Goal: Task Accomplishment & Management: Complete application form

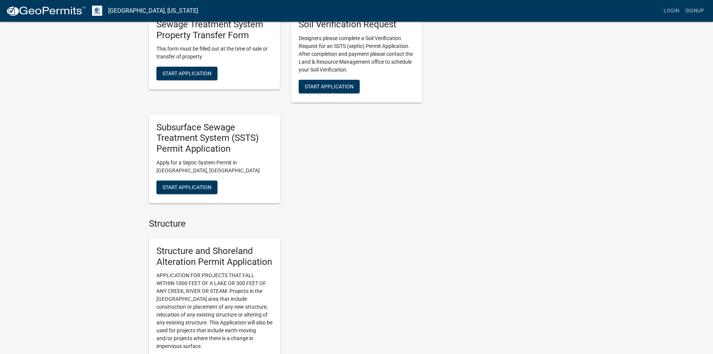
scroll to position [337, 0]
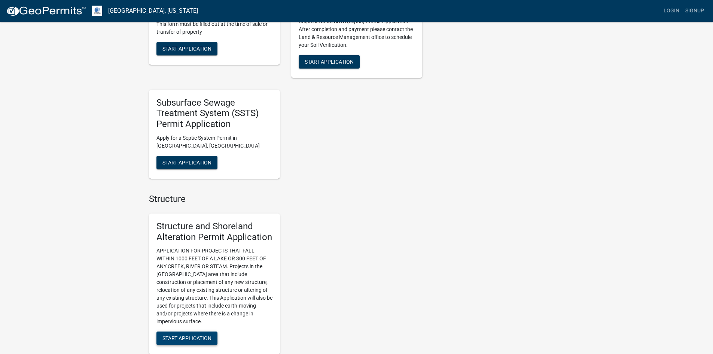
click at [190, 339] on span "Start Application" at bounding box center [186, 338] width 49 height 6
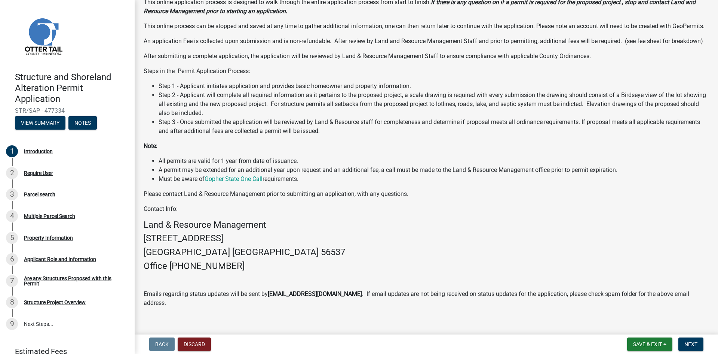
scroll to position [95, 0]
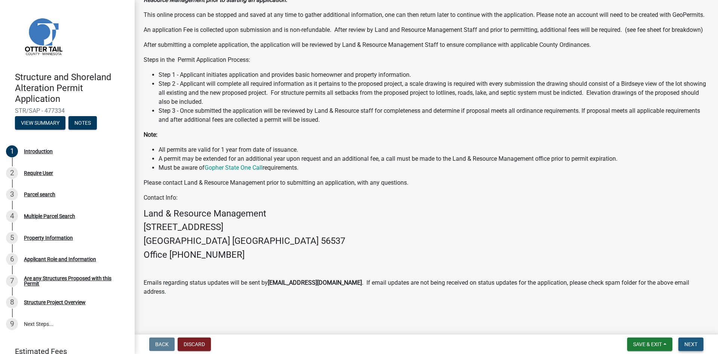
click at [692, 344] on span "Next" at bounding box center [691, 344] width 13 height 6
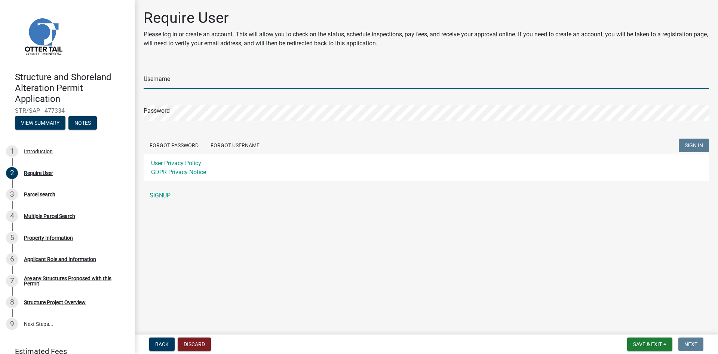
type input "[PERSON_NAME][EMAIL_ADDRESS][DOMAIN_NAME]"
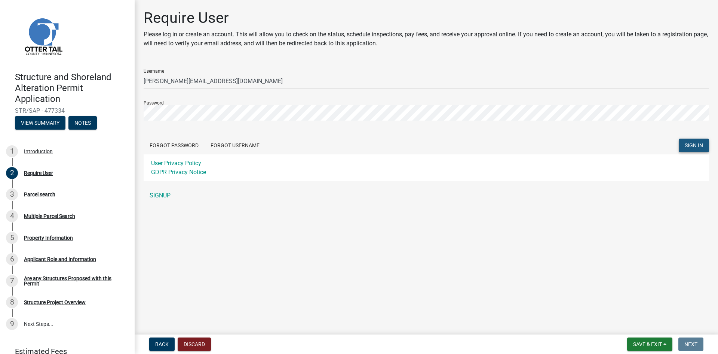
click at [697, 143] on span "SIGN IN" at bounding box center [694, 145] width 18 height 6
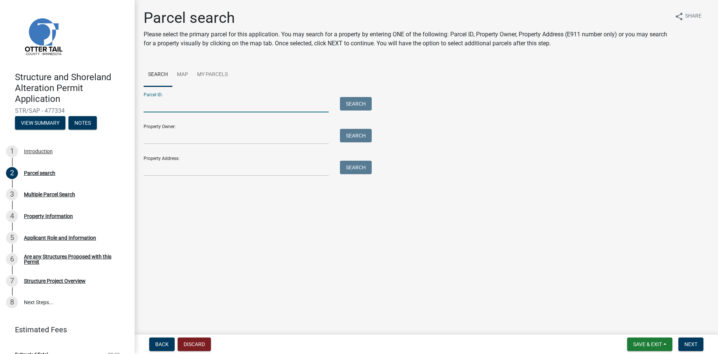
click at [151, 100] on input "Parcel ID:" at bounding box center [236, 104] width 185 height 15
type input "16000010005002"
click at [356, 104] on button "Search" at bounding box center [356, 103] width 32 height 13
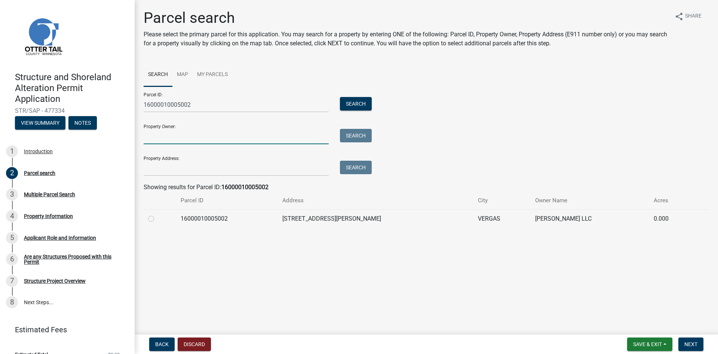
click at [159, 132] on input "Property Owner:" at bounding box center [236, 136] width 185 height 15
click at [167, 171] on input "Property Address:" at bounding box center [236, 167] width 185 height 15
click at [161, 341] on span "Back" at bounding box center [161, 344] width 13 height 6
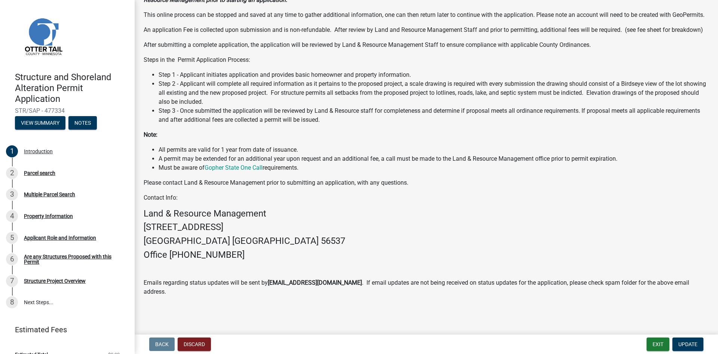
scroll to position [95, 0]
click at [689, 343] on span "Update" at bounding box center [688, 344] width 19 height 6
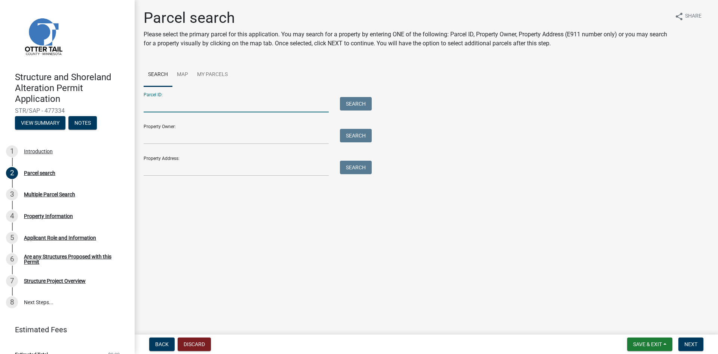
click at [149, 101] on input "Parcel ID:" at bounding box center [236, 104] width 185 height 15
type input "24000240195000"
click at [173, 135] on input "Property Owner:" at bounding box center [236, 136] width 185 height 15
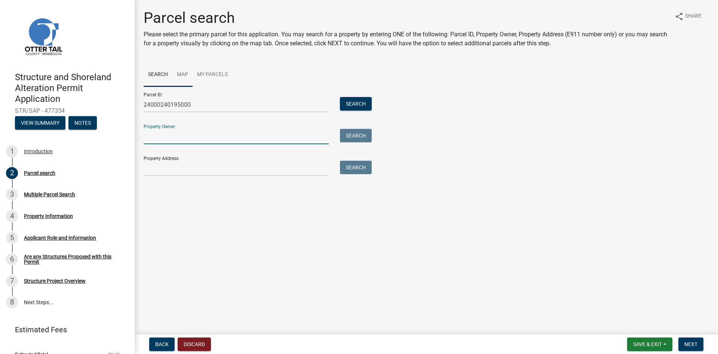
click at [183, 73] on link "Map" at bounding box center [182, 75] width 20 height 24
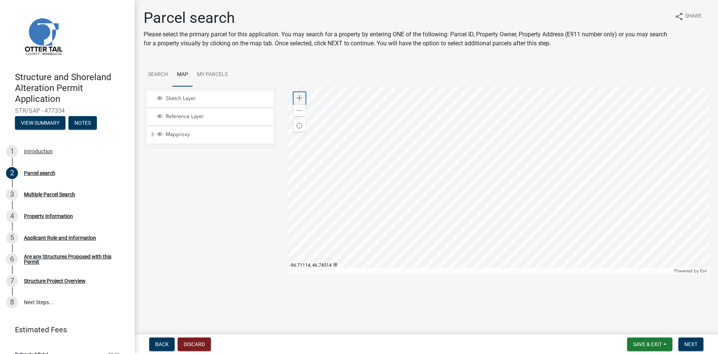
click at [299, 97] on span at bounding box center [300, 98] width 6 height 6
click at [297, 97] on span at bounding box center [300, 98] width 6 height 6
click at [523, 164] on div at bounding box center [499, 179] width 422 height 187
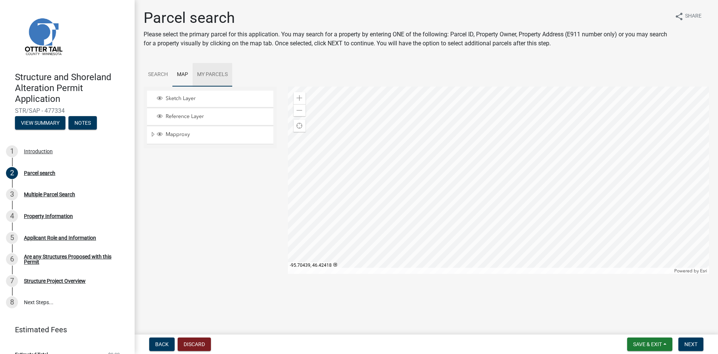
click at [215, 73] on link "My Parcels" at bounding box center [213, 75] width 40 height 24
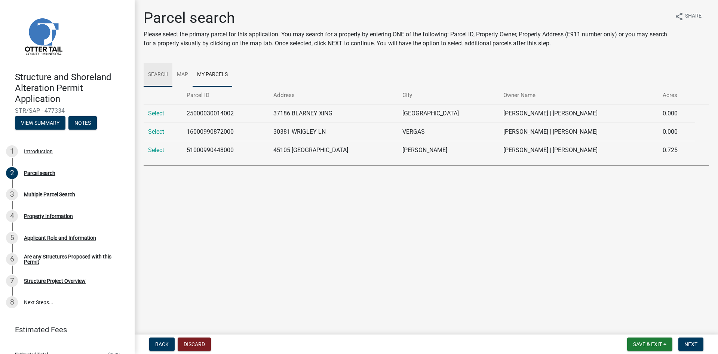
click at [155, 73] on link "Search" at bounding box center [158, 75] width 29 height 24
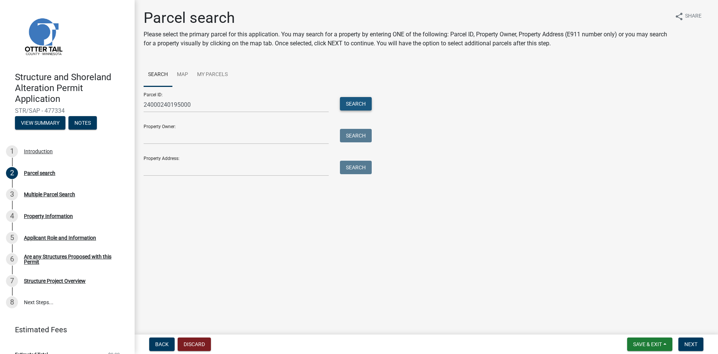
click at [354, 103] on button "Search" at bounding box center [356, 103] width 32 height 13
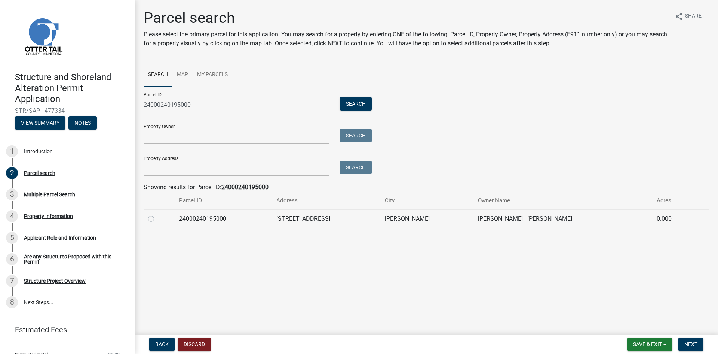
click at [170, 128] on div "Property Owner: Search" at bounding box center [256, 131] width 224 height 26
click at [166, 161] on input "Property Address:" at bounding box center [236, 167] width 185 height 15
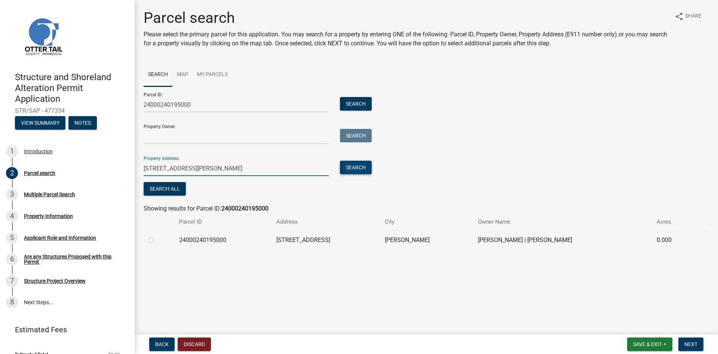
type input "[STREET_ADDRESS][PERSON_NAME]"
click at [355, 166] on button "Search" at bounding box center [356, 166] width 32 height 13
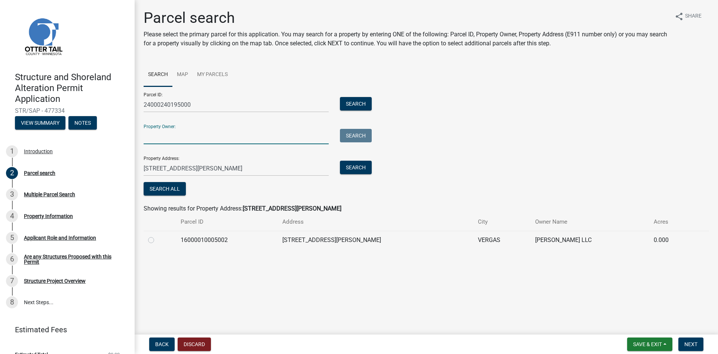
click at [171, 137] on input "Property Owner:" at bounding box center [236, 136] width 185 height 15
type input "[PERSON_NAME]"
click at [356, 135] on button "Search" at bounding box center [356, 135] width 32 height 13
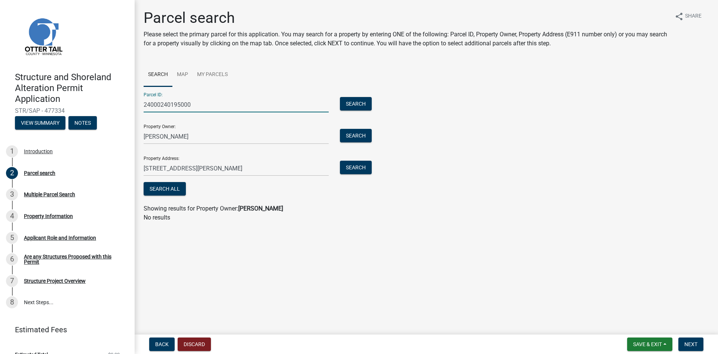
click at [198, 104] on input "24000240195000" at bounding box center [236, 104] width 185 height 15
type input "2"
click at [354, 104] on button "Search" at bounding box center [356, 103] width 32 height 13
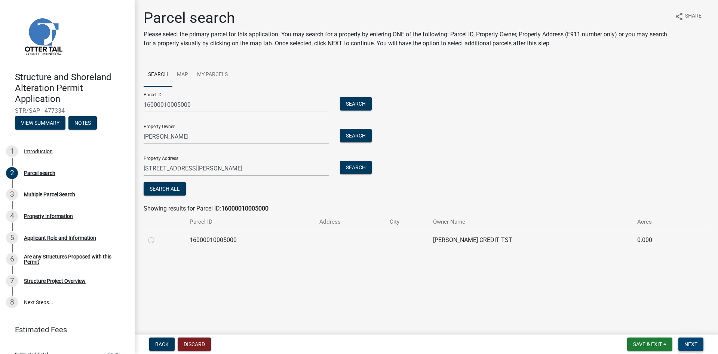
click at [690, 343] on span "Next" at bounding box center [691, 344] width 13 height 6
click at [159, 187] on button "Search All" at bounding box center [165, 188] width 42 height 13
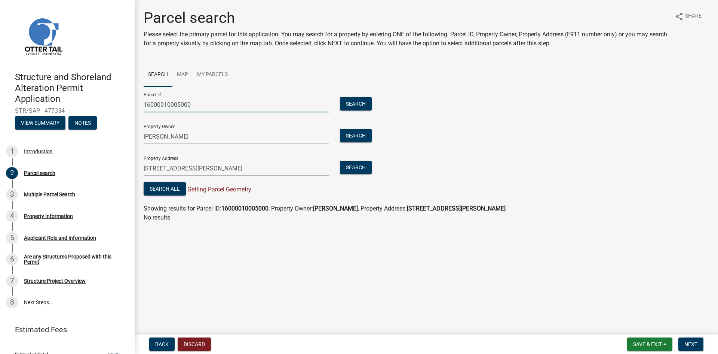
click at [191, 104] on input "16000010005000" at bounding box center [236, 104] width 185 height 15
type input "16000010005002"
click at [358, 100] on button "Search" at bounding box center [356, 103] width 32 height 13
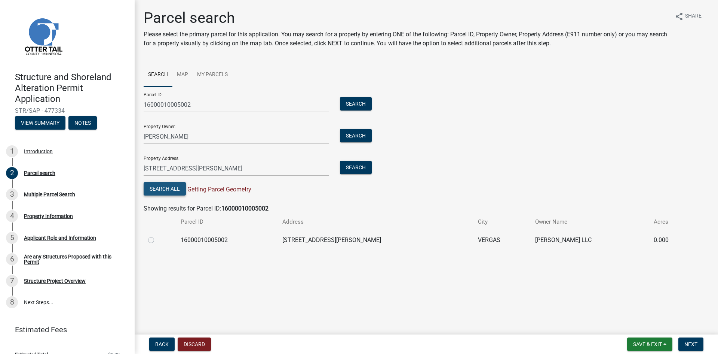
click at [163, 189] on button "Search All" at bounding box center [165, 188] width 42 height 13
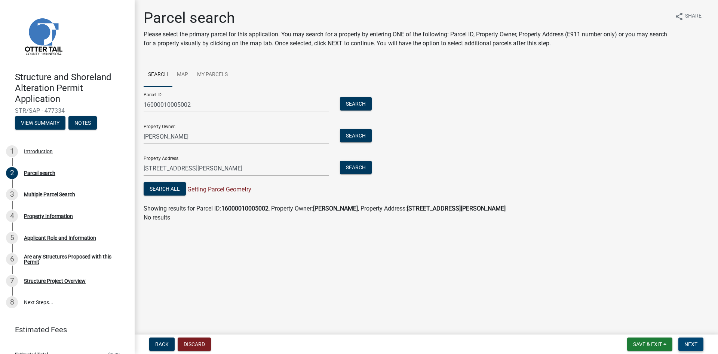
click at [690, 343] on span "Next" at bounding box center [691, 344] width 13 height 6
click at [157, 186] on button "Search All" at bounding box center [165, 188] width 42 height 13
click at [190, 138] on input "[PERSON_NAME]" at bounding box center [236, 136] width 185 height 15
type input "A"
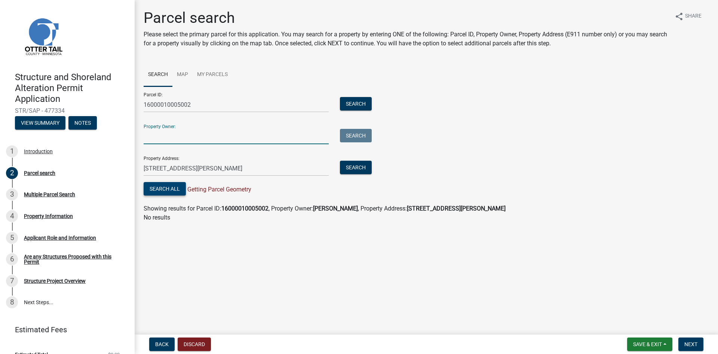
click at [158, 187] on button "Search All" at bounding box center [165, 188] width 42 height 13
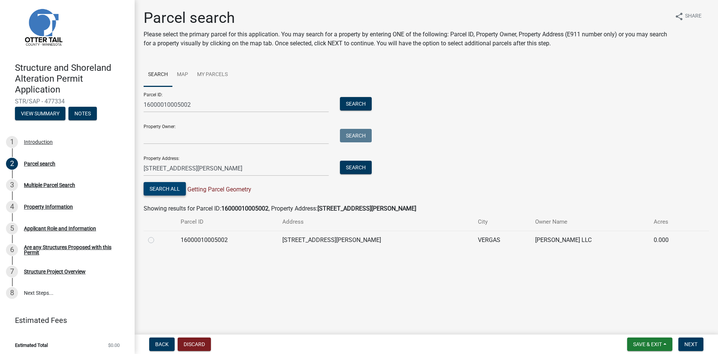
scroll to position [12, 0]
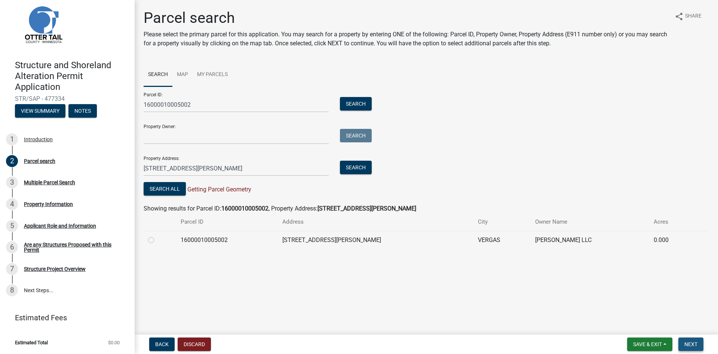
click at [692, 342] on span "Next" at bounding box center [691, 344] width 13 height 6
click at [157, 235] on label at bounding box center [157, 235] width 0 height 0
click at [157, 239] on input "radio" at bounding box center [159, 237] width 5 height 5
radio input "true"
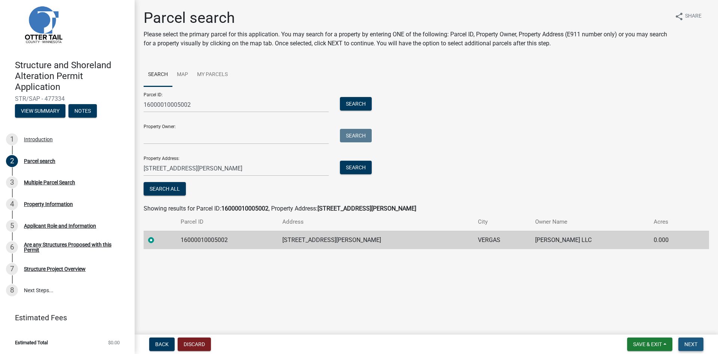
click at [692, 341] on span "Next" at bounding box center [691, 344] width 13 height 6
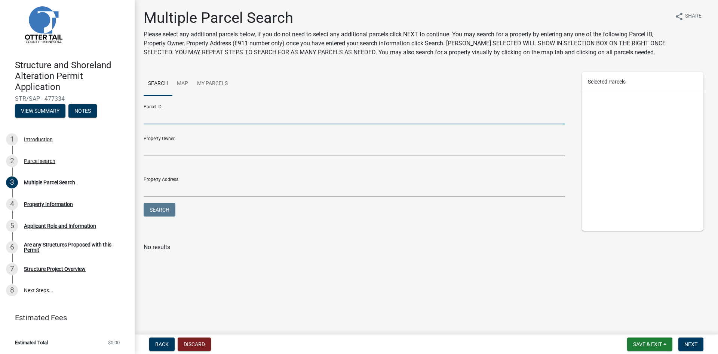
click at [170, 111] on input "Parcel ID:" at bounding box center [355, 116] width 422 height 15
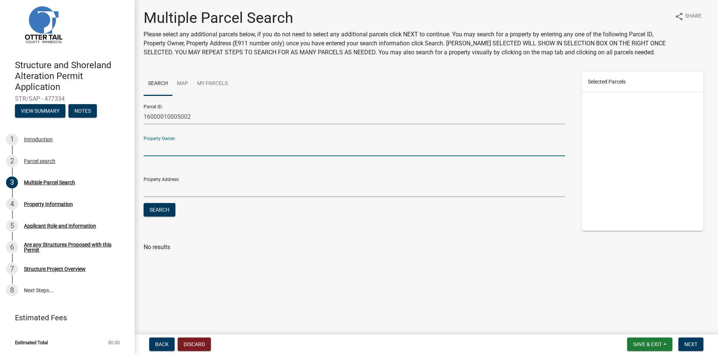
click at [174, 146] on input "Property Owner:" at bounding box center [355, 148] width 422 height 15
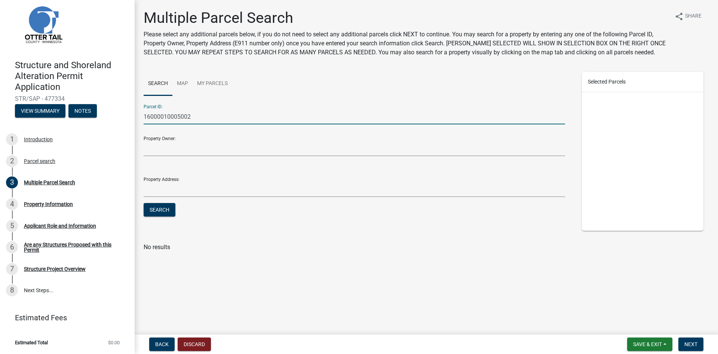
click at [214, 114] on input "16000010005002" at bounding box center [355, 116] width 422 height 15
type input "1"
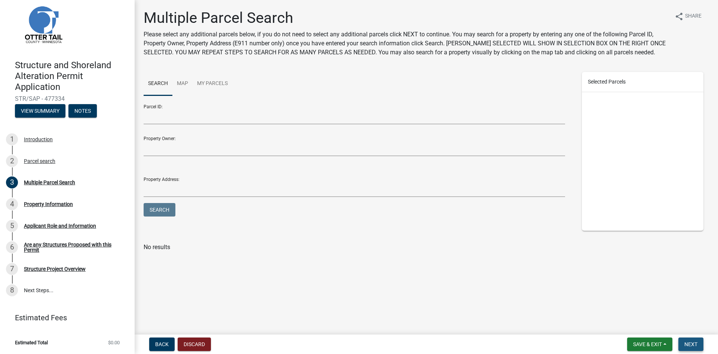
click at [688, 343] on span "Next" at bounding box center [691, 344] width 13 height 6
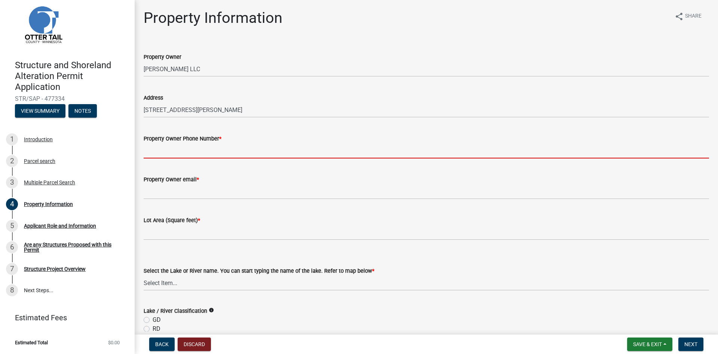
click at [193, 151] on input "Property Owner Phone Number *" at bounding box center [427, 150] width 566 height 15
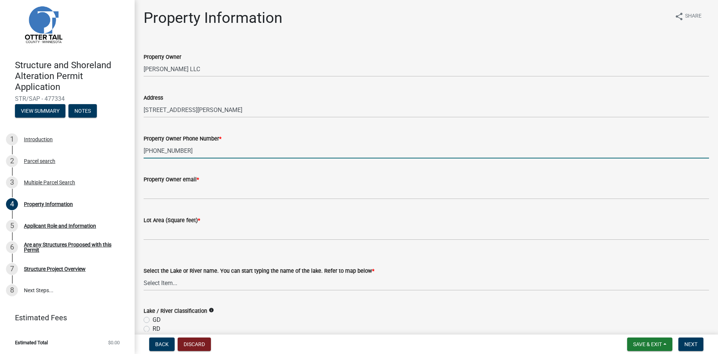
type input "[PHONE_NUMBER]"
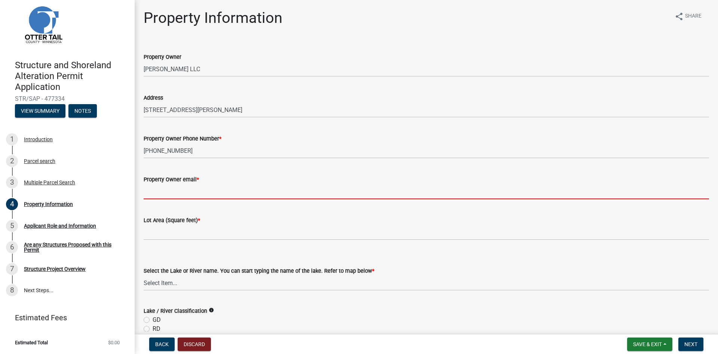
click at [187, 187] on input "Property Owner email *" at bounding box center [427, 191] width 566 height 15
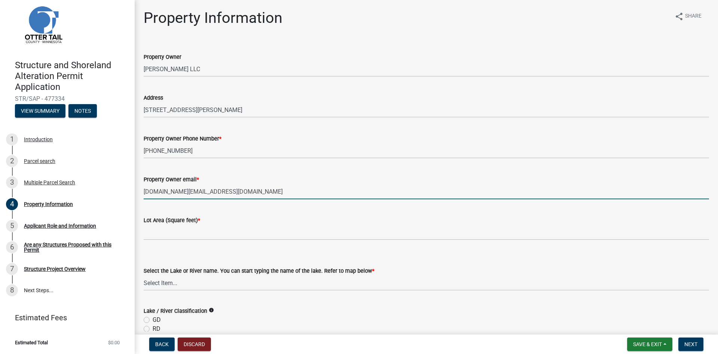
type input "[DOMAIN_NAME][EMAIL_ADDRESS][DOMAIN_NAME]"
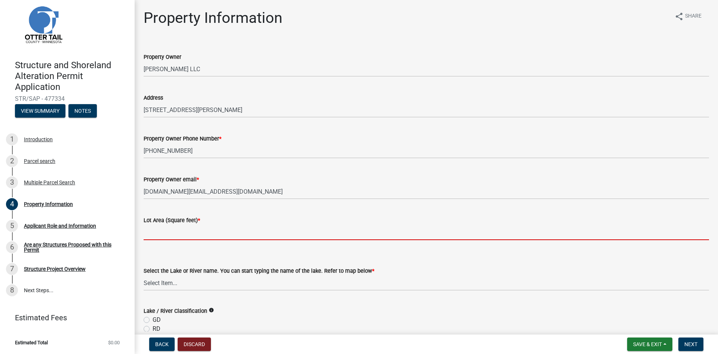
click at [230, 232] on input "text" at bounding box center [427, 231] width 566 height 15
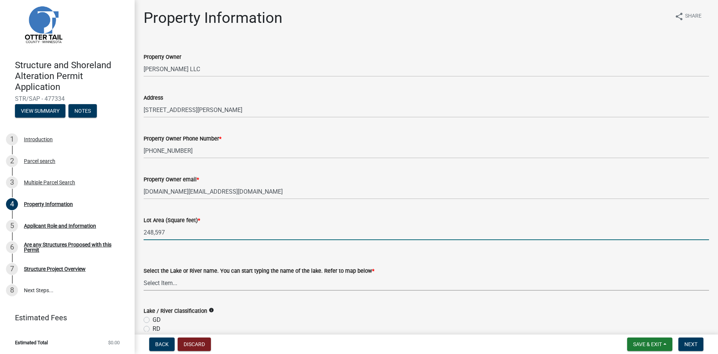
click at [161, 282] on select "Select Item... None [PERSON_NAME] 56-031 [PERSON_NAME] 56-118 [PERSON_NAME] 56-…" at bounding box center [427, 282] width 566 height 15
type input "248597"
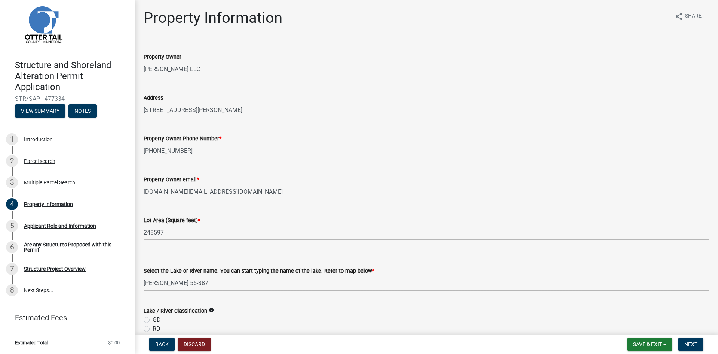
click at [144, 275] on select "Select Item... None [PERSON_NAME] 56-031 [PERSON_NAME] 56-118 [PERSON_NAME] 56-…" at bounding box center [427, 282] width 566 height 15
select select "aa55da6c-0052-48d0-9a8e-44a8e6967964"
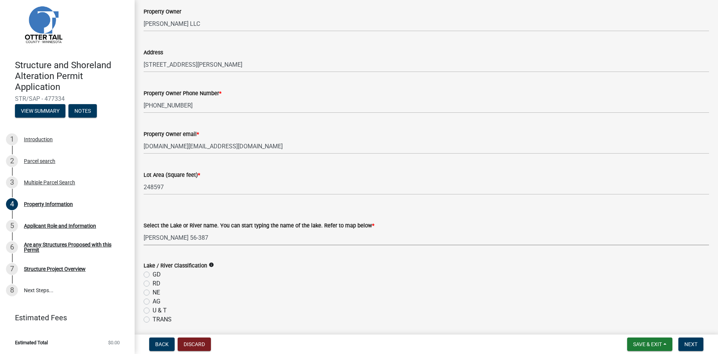
scroll to position [75, 0]
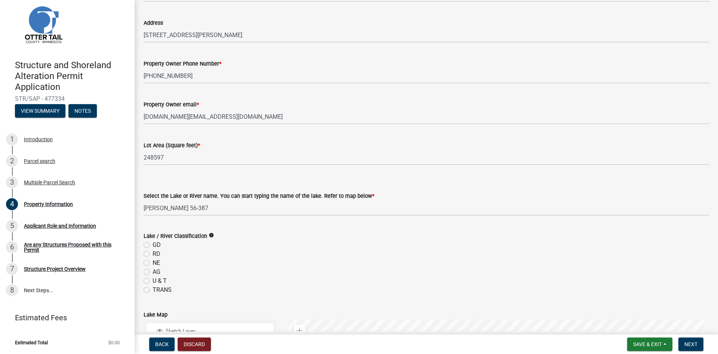
click at [153, 243] on label "GD" at bounding box center [157, 244] width 8 height 9
click at [153, 243] on input "GD" at bounding box center [155, 242] width 5 height 5
radio input "true"
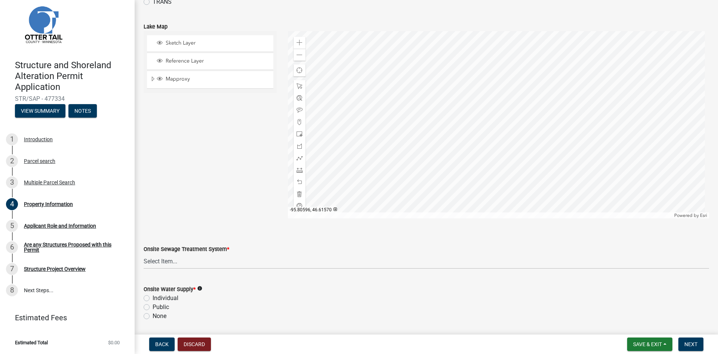
scroll to position [374, 0]
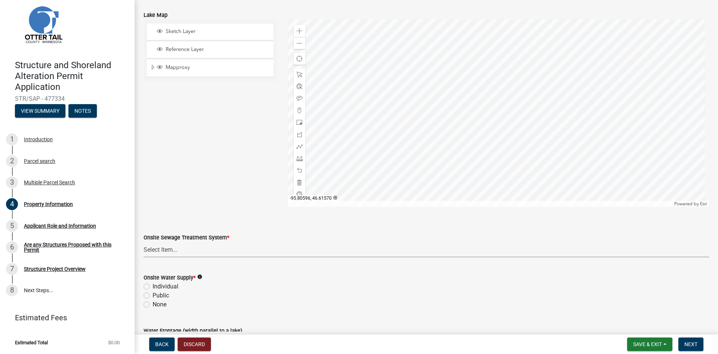
click at [165, 248] on select "Select Item... L&R Certificate of Compliance within 5yrs Compliance Inspection …" at bounding box center [427, 249] width 566 height 15
click at [144, 242] on select "Select Item... L&R Certificate of Compliance within 5yrs Compliance Inspection …" at bounding box center [427, 249] width 566 height 15
select select "bc95ce3f-9706-43bd-97a5-80c1e912429f"
click at [153, 287] on label "Individual" at bounding box center [166, 286] width 26 height 9
click at [153, 287] on input "Individual" at bounding box center [155, 284] width 5 height 5
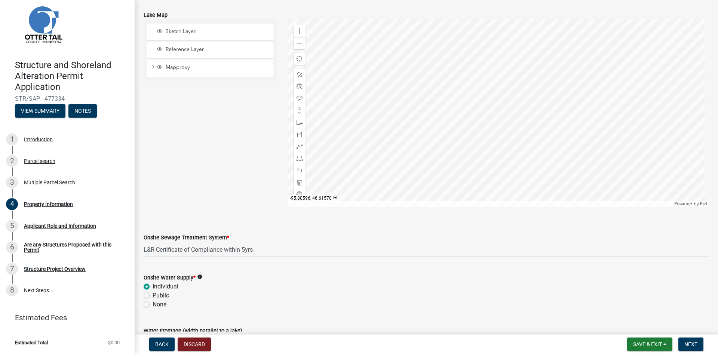
radio input "true"
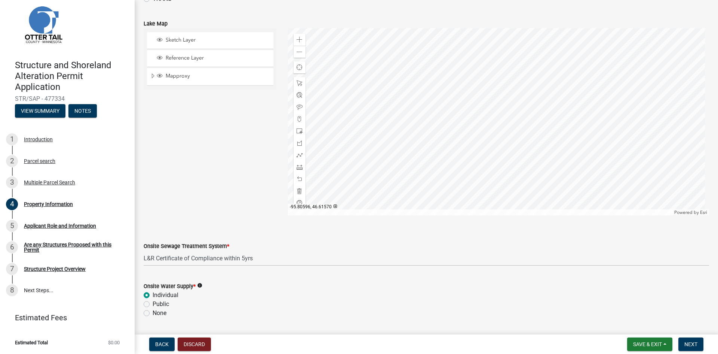
scroll to position [354, 0]
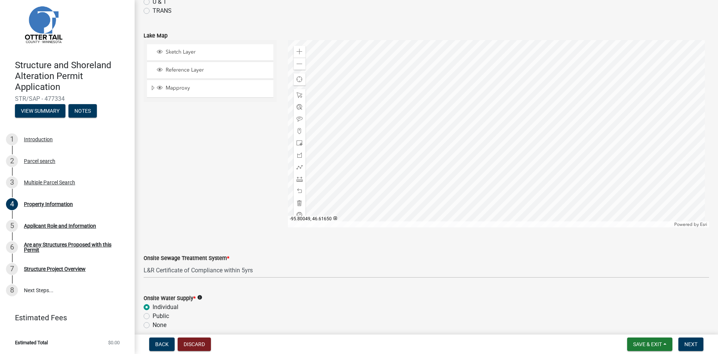
click at [450, 145] on div at bounding box center [499, 133] width 422 height 187
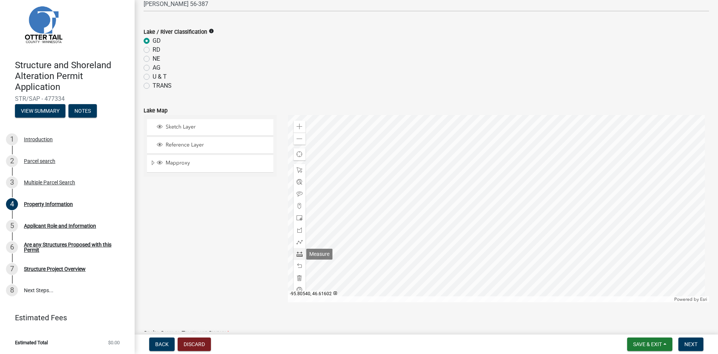
click at [299, 253] on span at bounding box center [300, 254] width 6 height 6
click at [452, 221] on div at bounding box center [499, 208] width 422 height 187
click at [522, 160] on div at bounding box center [499, 208] width 422 height 187
click at [396, 225] on div at bounding box center [499, 208] width 422 height 187
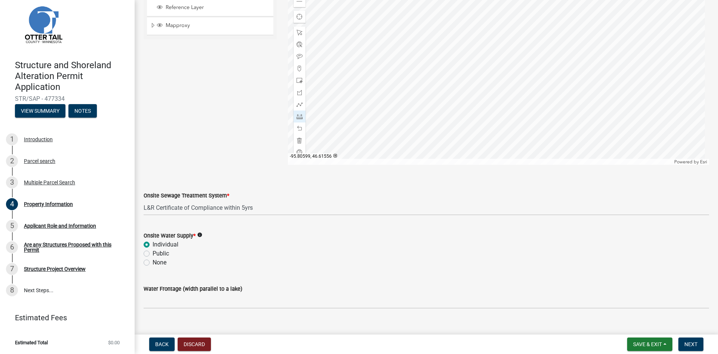
scroll to position [428, 0]
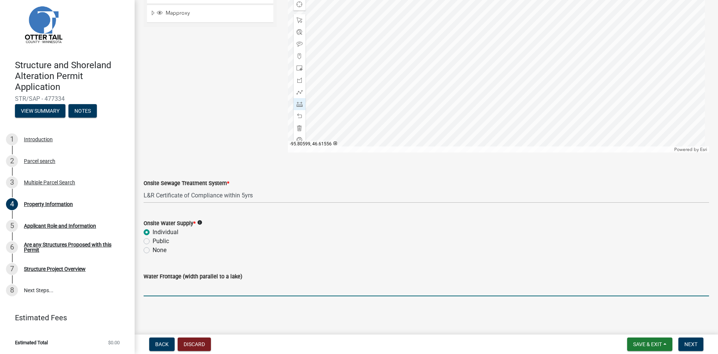
click at [186, 288] on input "Water Frontage (width parallel to a lake)" at bounding box center [427, 288] width 566 height 15
type input "790"
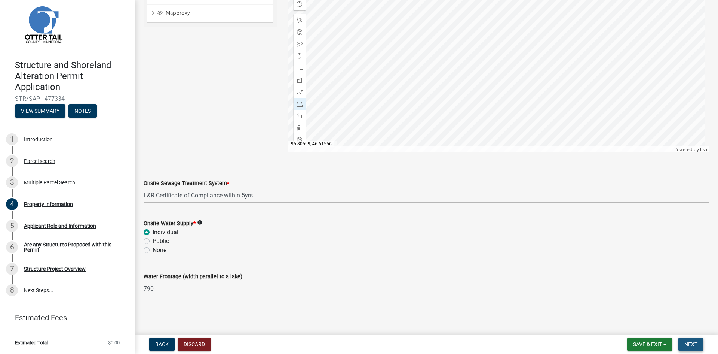
click at [692, 341] on span "Next" at bounding box center [691, 344] width 13 height 6
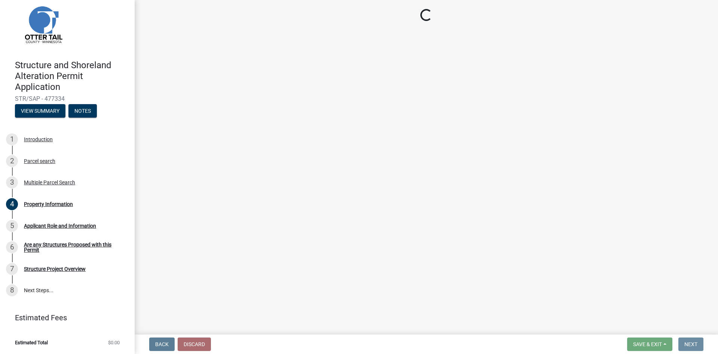
scroll to position [0, 0]
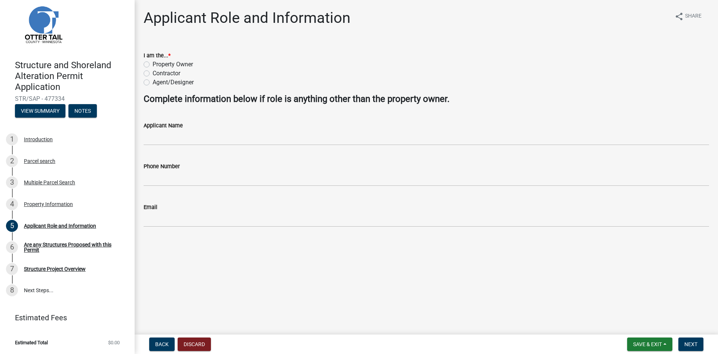
click at [153, 65] on label "Property Owner" at bounding box center [173, 64] width 40 height 9
click at [153, 65] on input "Property Owner" at bounding box center [155, 62] width 5 height 5
radio input "true"
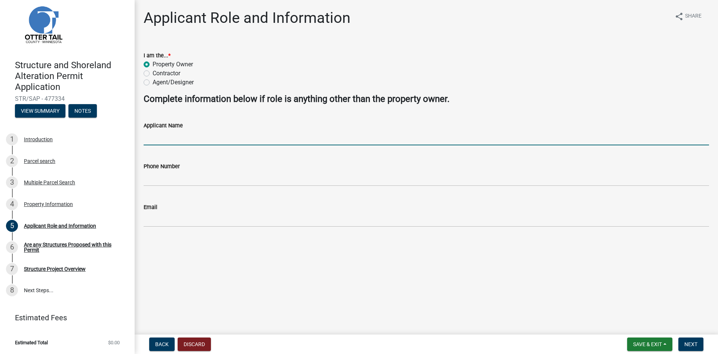
click at [169, 139] on input "Applicant Name" at bounding box center [427, 137] width 566 height 15
click at [169, 139] on input "[PERSON_NAME]" at bounding box center [427, 137] width 566 height 15
type input "[PERSON_NAME]"
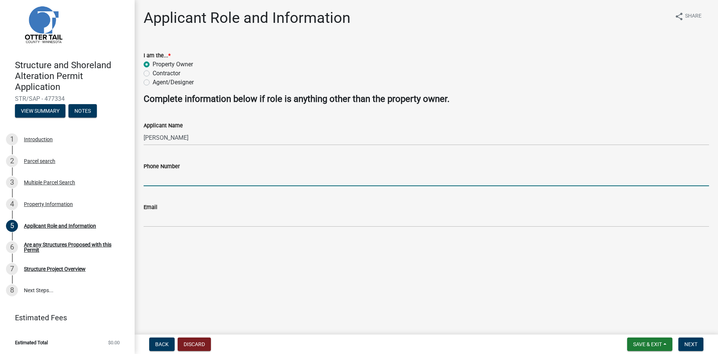
click at [170, 171] on input "Phone Number" at bounding box center [427, 178] width 566 height 15
type input "[PHONE_NUMBER]"
click at [163, 211] on div "Email" at bounding box center [427, 206] width 566 height 9
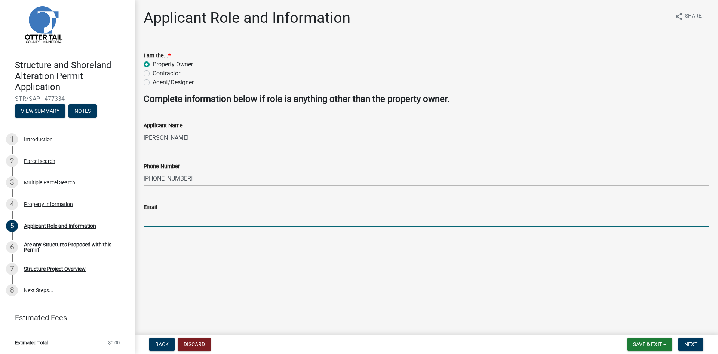
click at [171, 217] on input "Email" at bounding box center [427, 218] width 566 height 15
type input "[DOMAIN_NAME][EMAIL_ADDRESS][DOMAIN_NAME]"
click at [691, 344] on span "Next" at bounding box center [691, 344] width 13 height 6
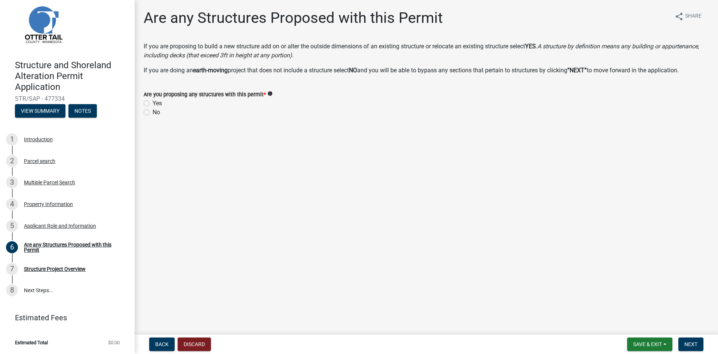
click at [153, 102] on label "Yes" at bounding box center [157, 103] width 9 height 9
click at [153, 102] on input "Yes" at bounding box center [155, 101] width 5 height 5
radio input "true"
click at [692, 342] on span "Next" at bounding box center [691, 344] width 13 height 6
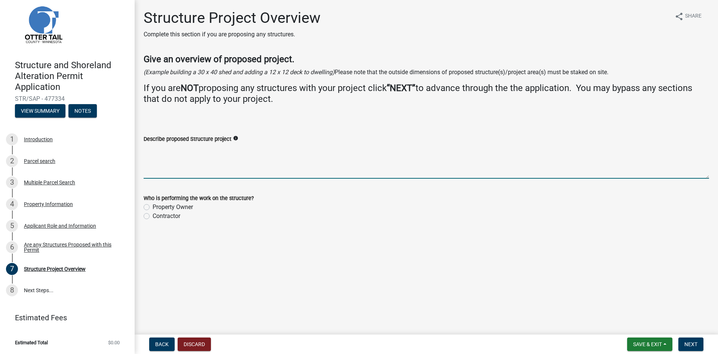
click at [187, 160] on textarea "Describe proposed Structure project" at bounding box center [427, 160] width 566 height 35
type textarea "40x48x16 and 20x24x10"
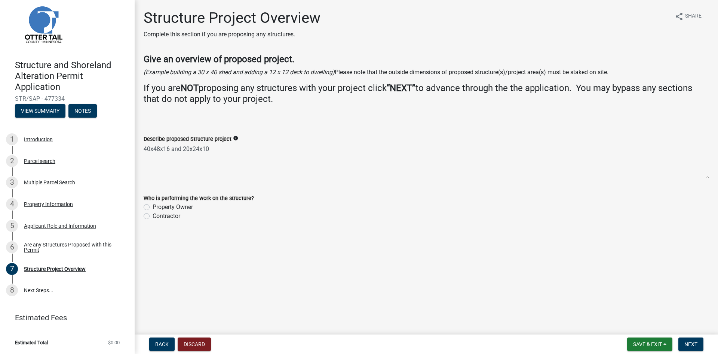
click at [153, 215] on label "Contractor" at bounding box center [167, 215] width 28 height 9
click at [153, 215] on input "Contractor" at bounding box center [155, 213] width 5 height 5
radio input "true"
click at [691, 343] on span "Next" at bounding box center [691, 344] width 13 height 6
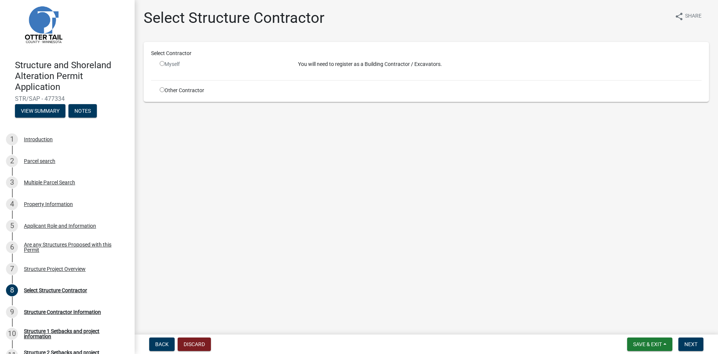
click at [161, 88] on input "radio" at bounding box center [162, 89] width 5 height 5
radio input "true"
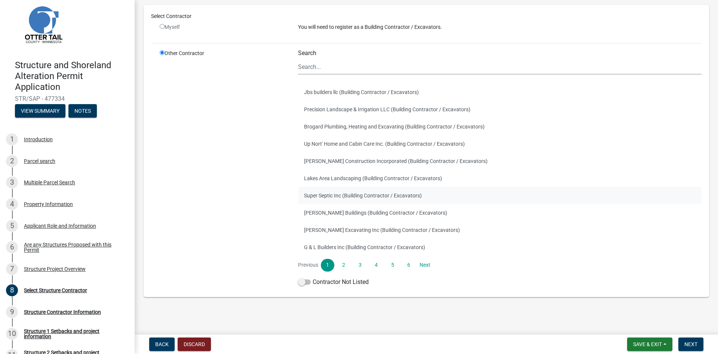
scroll to position [48, 0]
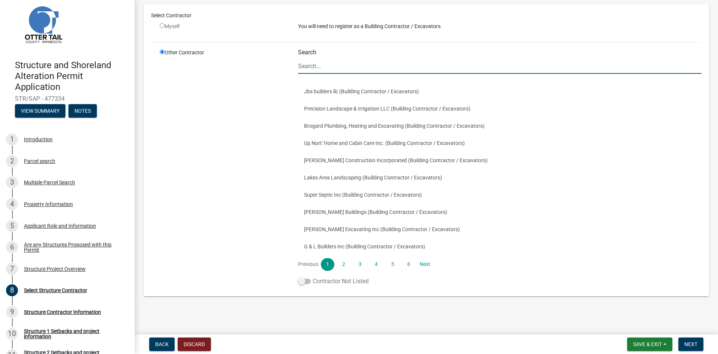
click at [300, 280] on span at bounding box center [304, 280] width 13 height 5
click at [313, 276] on input "Contractor Not Listed" at bounding box center [313, 276] width 0 height 0
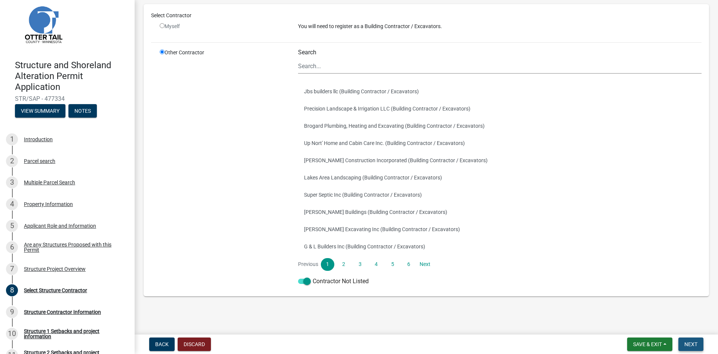
click at [688, 342] on span "Next" at bounding box center [691, 344] width 13 height 6
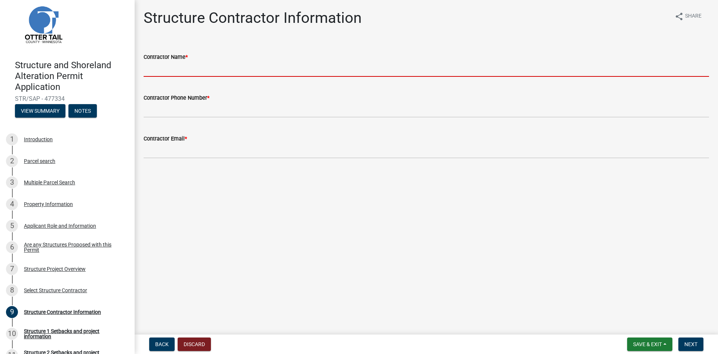
click at [172, 66] on input "Contractor Name *" at bounding box center [427, 68] width 566 height 15
type input "[PERSON_NAME] Buildings"
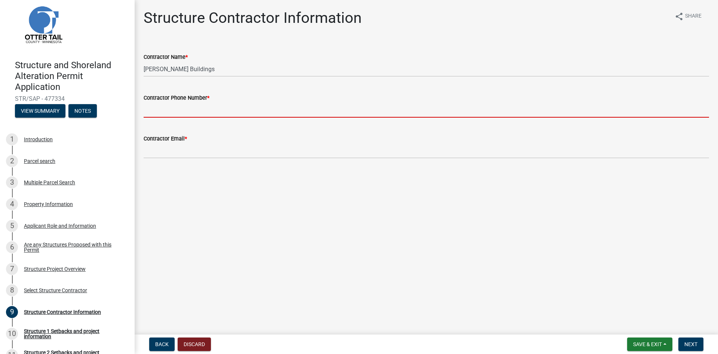
click at [184, 104] on input "Contractor Phone Number *" at bounding box center [427, 109] width 566 height 15
type input "2188492824"
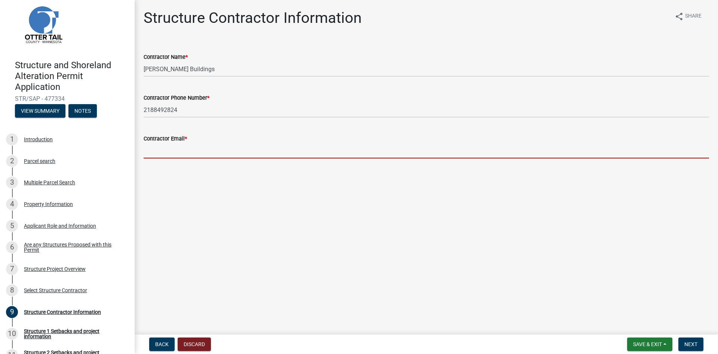
click at [197, 149] on input "Contractor Email *" at bounding box center [427, 150] width 566 height 15
type input "[PERSON_NAME][EMAIL_ADDRESS][DOMAIN_NAME]"
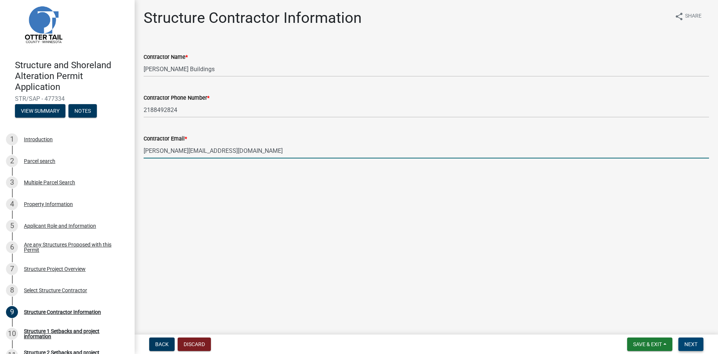
click at [690, 340] on button "Next" at bounding box center [691, 343] width 25 height 13
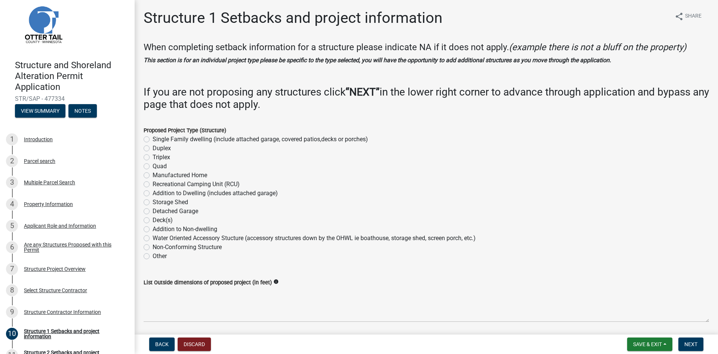
click at [153, 254] on label "Other" at bounding box center [160, 255] width 14 height 9
click at [153, 254] on input "Other" at bounding box center [155, 253] width 5 height 5
radio input "true"
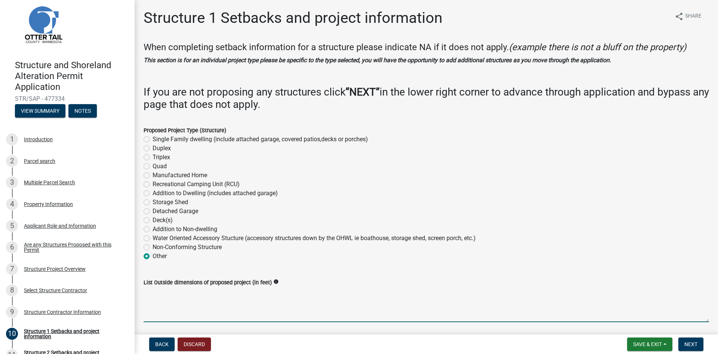
click at [182, 300] on textarea "List Outside dimensions of proposed project (in feet)" at bounding box center [427, 304] width 566 height 35
click at [169, 294] on textarea "40x48x16 and 20x24" at bounding box center [427, 304] width 566 height 35
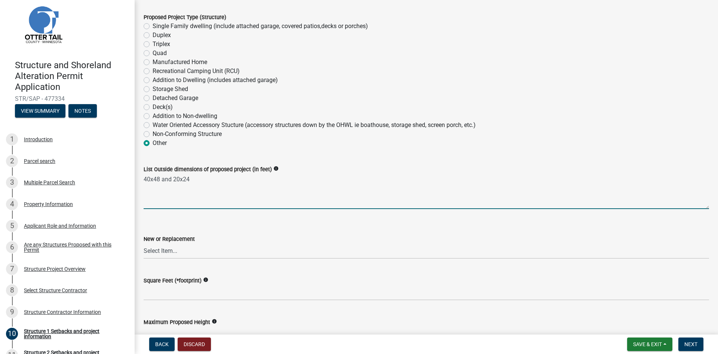
scroll to position [150, 0]
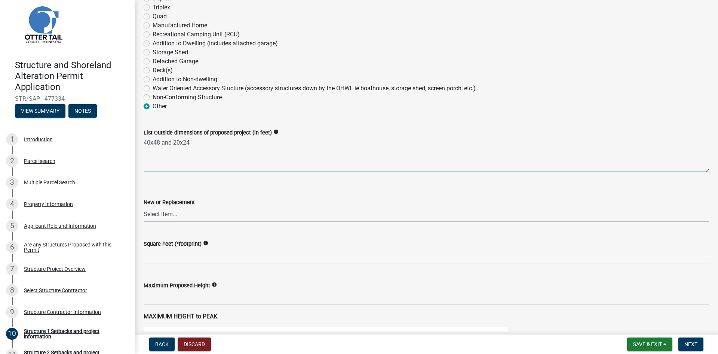
type textarea "40x48 and 20x24"
click at [164, 213] on select "Select Item... New Replacement" at bounding box center [427, 213] width 566 height 15
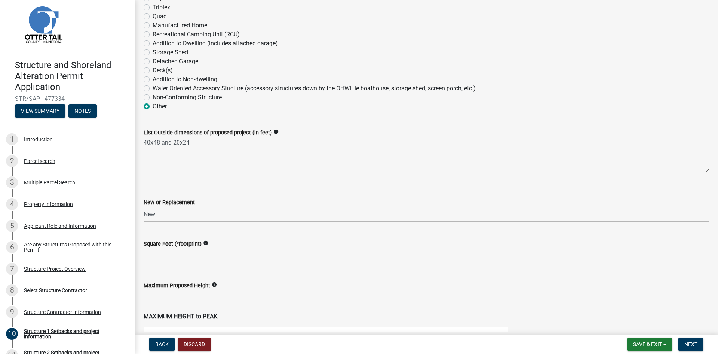
click at [144, 206] on select "Select Item... New Replacement" at bounding box center [427, 213] width 566 height 15
select select "c185e313-3403-4239-bd61-bb563c58a77a"
click at [247, 283] on div "Maximum Proposed Height info" at bounding box center [427, 285] width 566 height 9
click at [235, 242] on div "Square Feet (*footprint) info" at bounding box center [427, 243] width 566 height 9
click at [238, 246] on div "Square Feet (*footprint) info" at bounding box center [427, 243] width 566 height 9
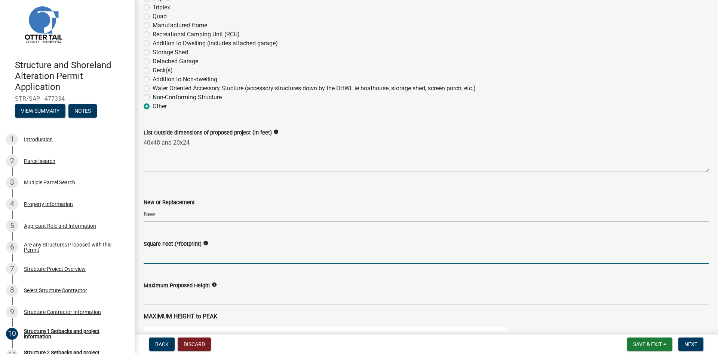
click at [160, 248] on input "text" at bounding box center [427, 255] width 566 height 15
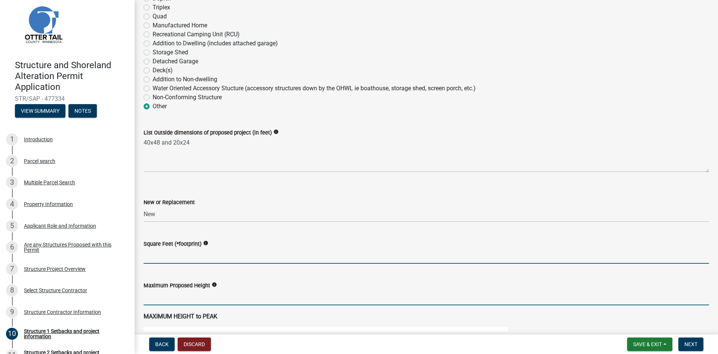
click at [202, 295] on input "text" at bounding box center [427, 297] width 566 height 15
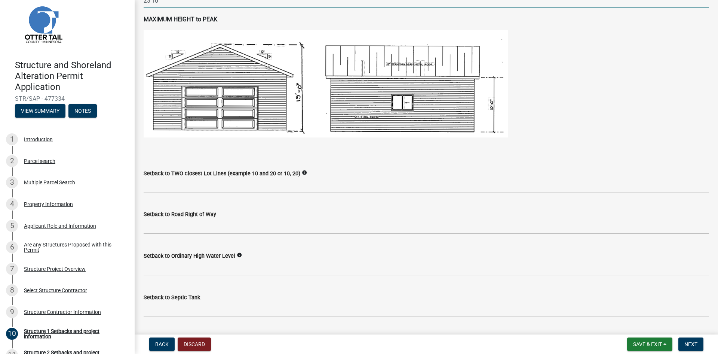
scroll to position [449, 0]
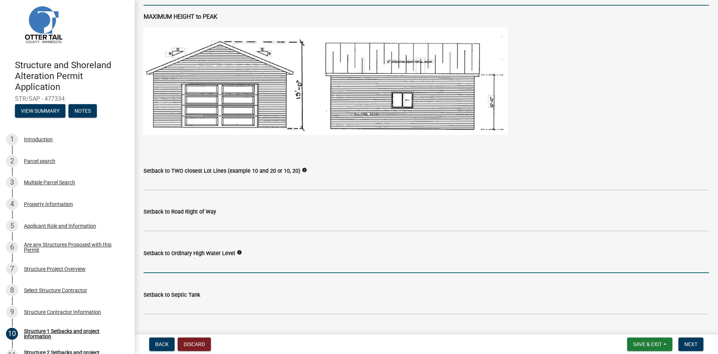
type input "2310"
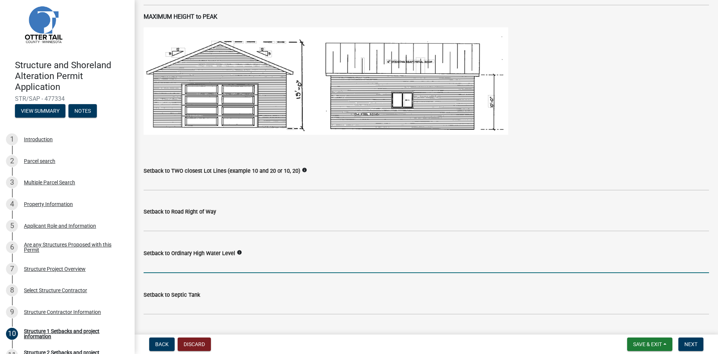
click at [232, 264] on input "text" at bounding box center [427, 264] width 566 height 15
type input "100"
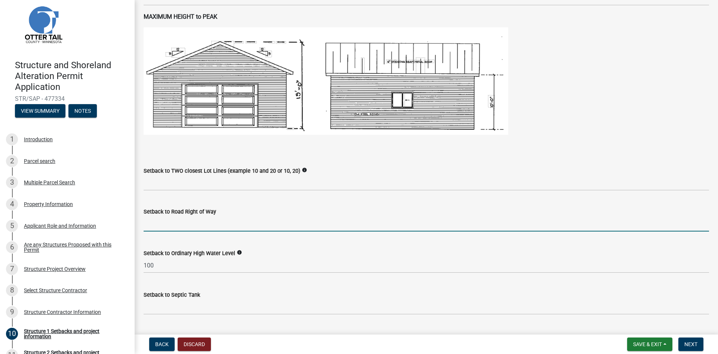
click at [164, 222] on input "text" at bounding box center [427, 223] width 566 height 15
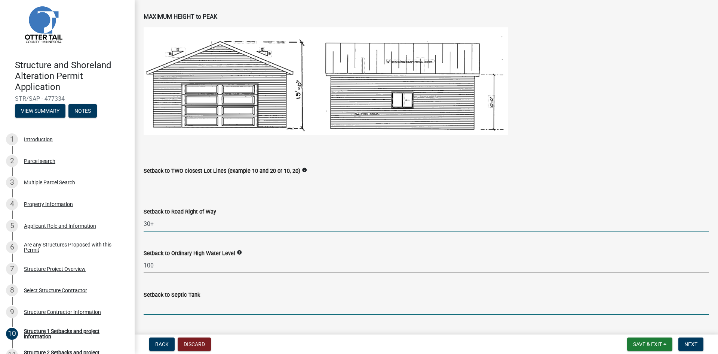
type input "30"
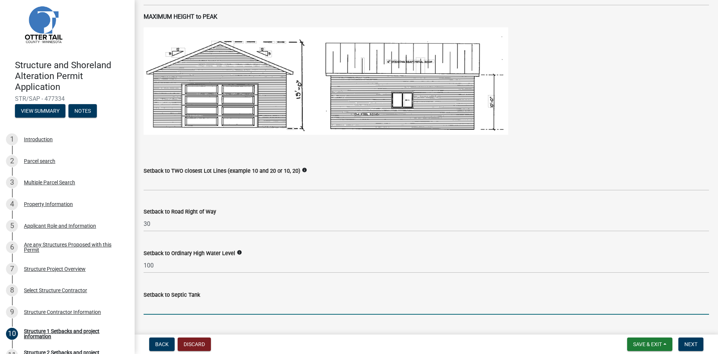
click at [201, 299] on input "Setback to Septic Tank" at bounding box center [427, 306] width 566 height 15
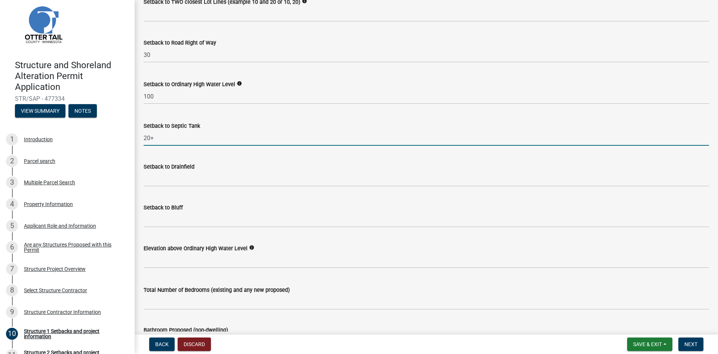
scroll to position [636, 0]
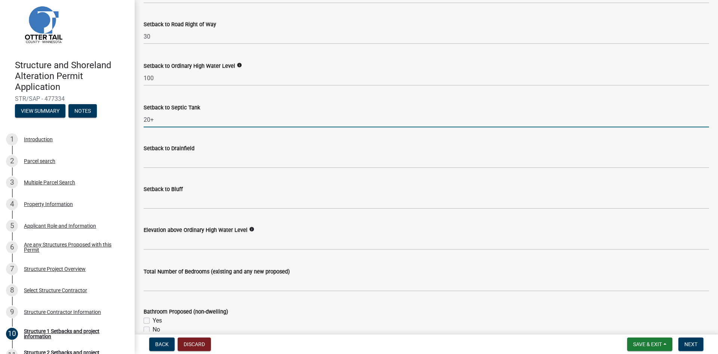
type input "20+"
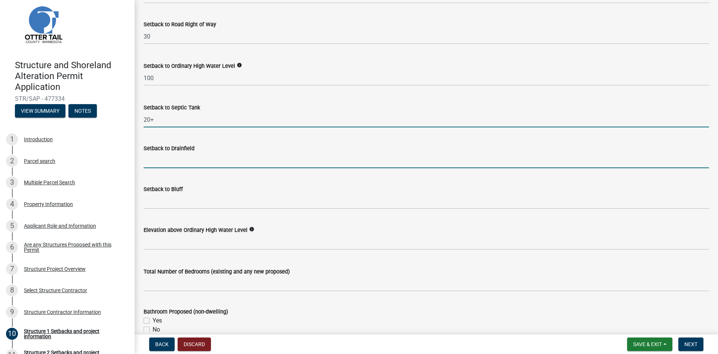
click at [209, 163] on input "Setback to Drainfield" at bounding box center [427, 160] width 566 height 15
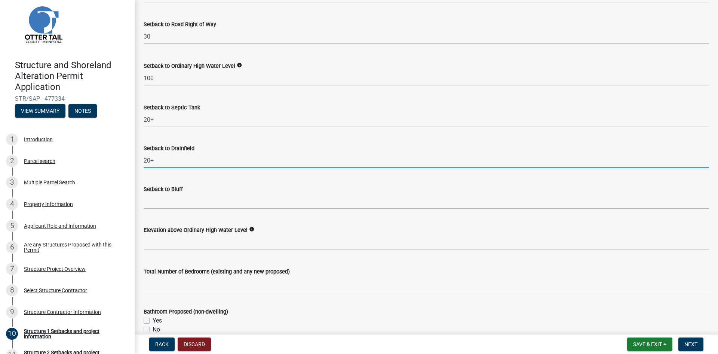
type input "20+"
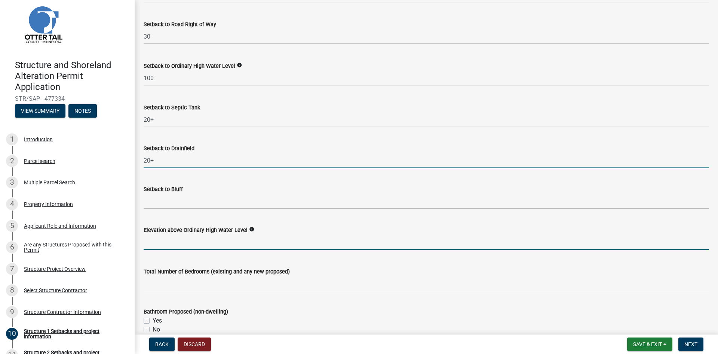
click at [183, 244] on input "text" at bounding box center [427, 241] width 566 height 15
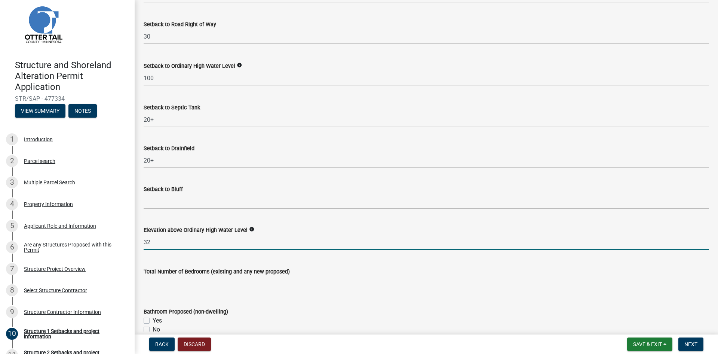
type input "3"
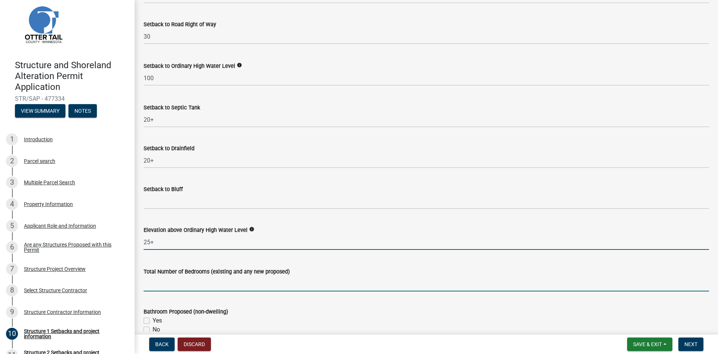
type input "25"
click at [183, 282] on input "text" at bounding box center [427, 283] width 566 height 15
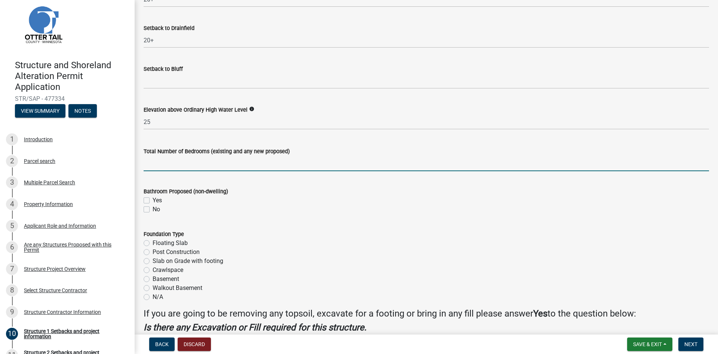
scroll to position [786, 0]
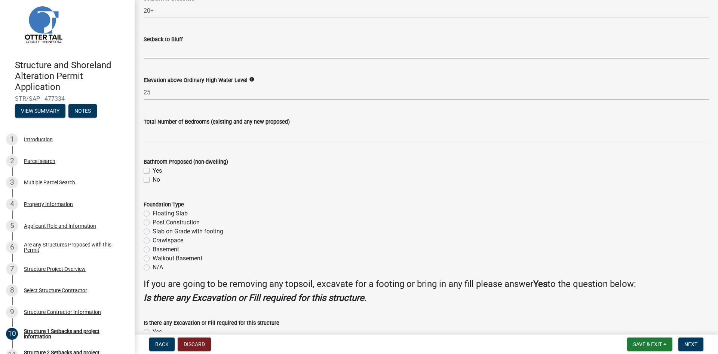
click at [153, 179] on label "No" at bounding box center [156, 179] width 7 height 9
click at [153, 179] on input "No" at bounding box center [155, 177] width 5 height 5
checkbox input "true"
checkbox input "false"
checkbox input "true"
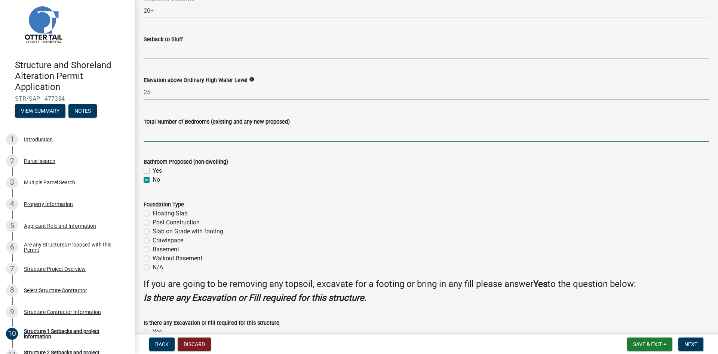
click at [171, 130] on input "text" at bounding box center [427, 133] width 566 height 15
type input "3"
click at [153, 170] on label "Yes" at bounding box center [157, 170] width 9 height 9
click at [153, 170] on input "Yes" at bounding box center [155, 168] width 5 height 5
checkbox input "true"
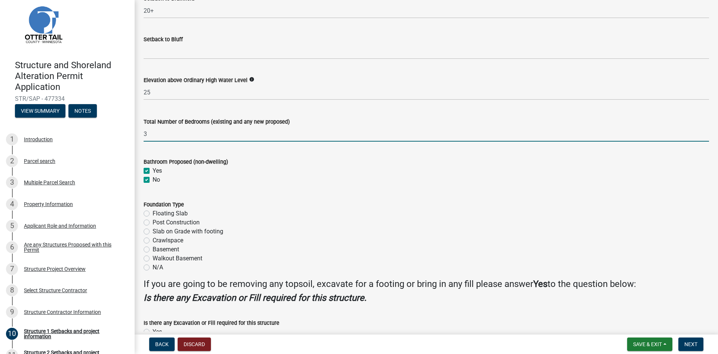
checkbox input "true"
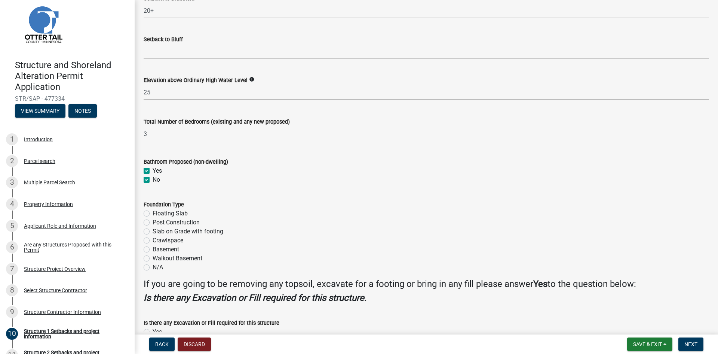
click at [153, 222] on label "Post Construction" at bounding box center [176, 222] width 47 height 9
click at [153, 222] on input "Post Construction" at bounding box center [155, 220] width 5 height 5
radio input "true"
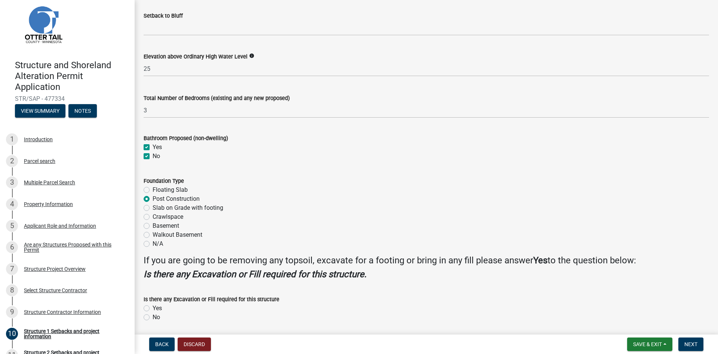
scroll to position [835, 0]
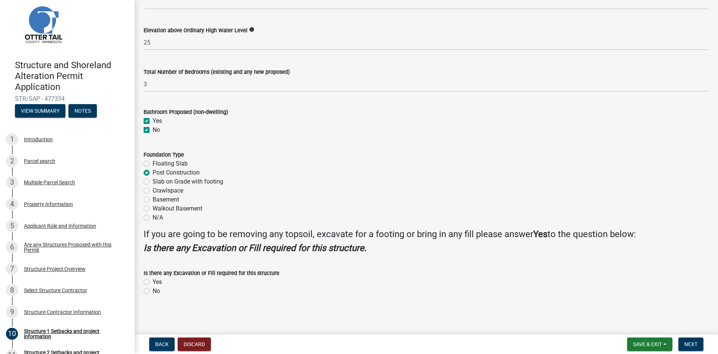
click at [153, 280] on label "Yes" at bounding box center [157, 281] width 9 height 9
click at [153, 280] on input "Yes" at bounding box center [155, 279] width 5 height 5
radio input "true"
click at [691, 346] on span "Next" at bounding box center [691, 344] width 13 height 6
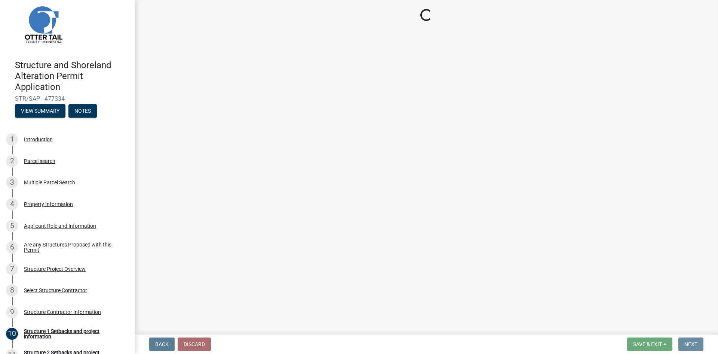
scroll to position [0, 0]
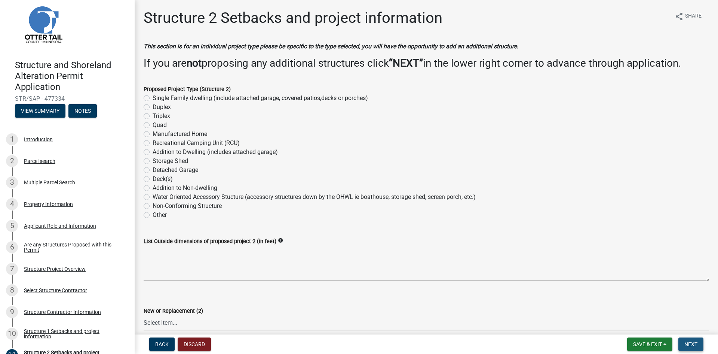
click at [693, 344] on span "Next" at bounding box center [691, 344] width 13 height 6
click at [688, 341] on span "Next" at bounding box center [691, 344] width 13 height 6
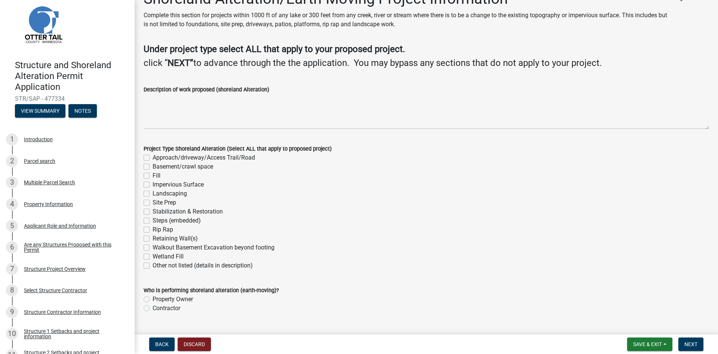
scroll to position [36, 0]
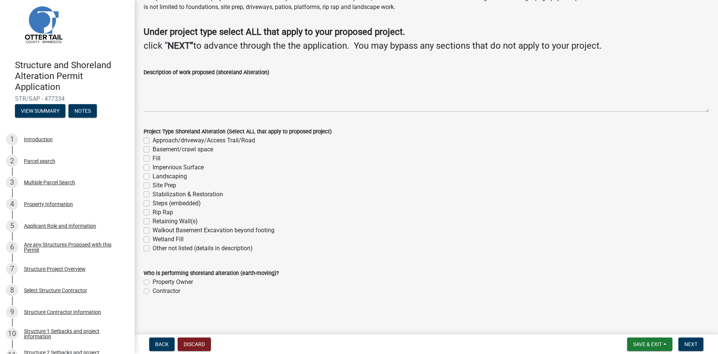
click at [153, 290] on label "Contractor" at bounding box center [167, 290] width 28 height 9
click at [153, 290] on input "Contractor" at bounding box center [155, 288] width 5 height 5
radio input "true"
click at [153, 290] on label "Contractor" at bounding box center [167, 290] width 28 height 9
click at [153, 290] on input "Contractor" at bounding box center [155, 288] width 5 height 5
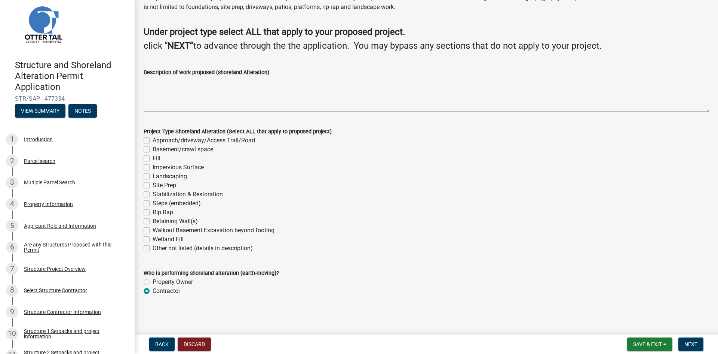
click at [202, 296] on wm-data-entity-input "Who is performing shoreland alteration (earth-moving)? Property Owner Contractor" at bounding box center [427, 280] width 566 height 43
click at [153, 288] on label "Contractor" at bounding box center [167, 290] width 28 height 9
click at [153, 288] on input "Contractor" at bounding box center [155, 288] width 5 height 5
click at [153, 290] on label "Contractor" at bounding box center [167, 290] width 28 height 9
click at [153, 290] on input "Contractor" at bounding box center [155, 288] width 5 height 5
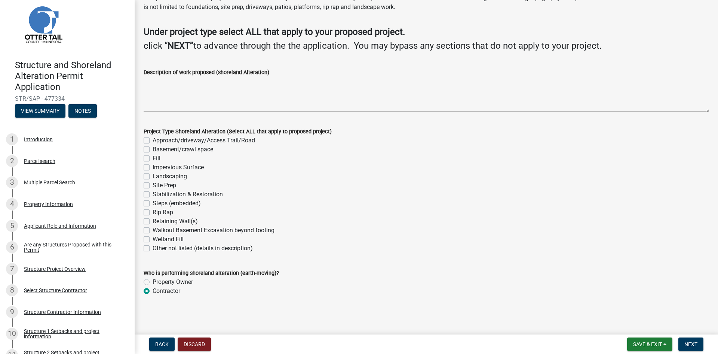
click at [153, 289] on label "Contractor" at bounding box center [167, 290] width 28 height 9
click at [153, 289] on input "Contractor" at bounding box center [155, 288] width 5 height 5
click at [171, 290] on label "Contractor" at bounding box center [167, 290] width 28 height 9
click at [157, 290] on input "Contractor" at bounding box center [155, 288] width 5 height 5
drag, startPoint x: 171, startPoint y: 289, endPoint x: 425, endPoint y: 284, distance: 253.7
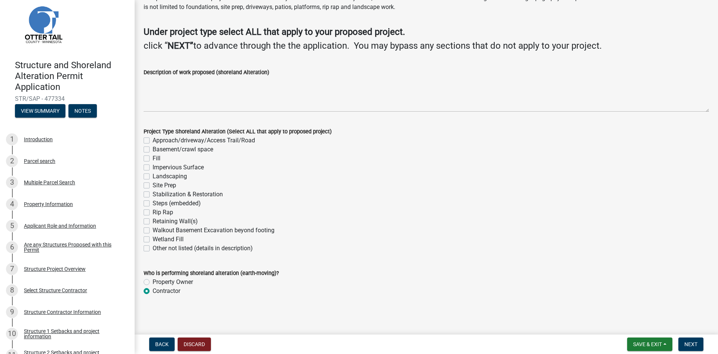
click at [425, 284] on div "Property Owner" at bounding box center [427, 281] width 566 height 9
click at [158, 343] on span "Back" at bounding box center [161, 344] width 13 height 6
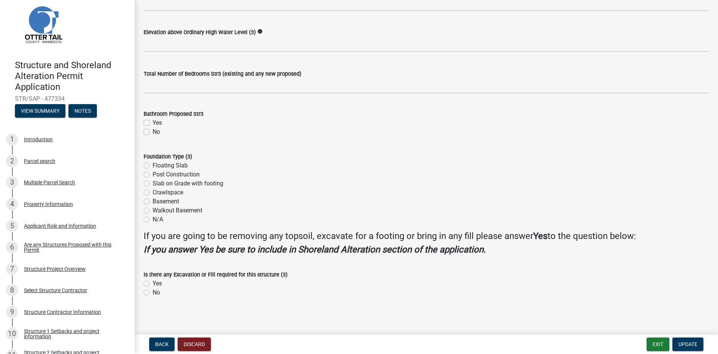
scroll to position [651, 0]
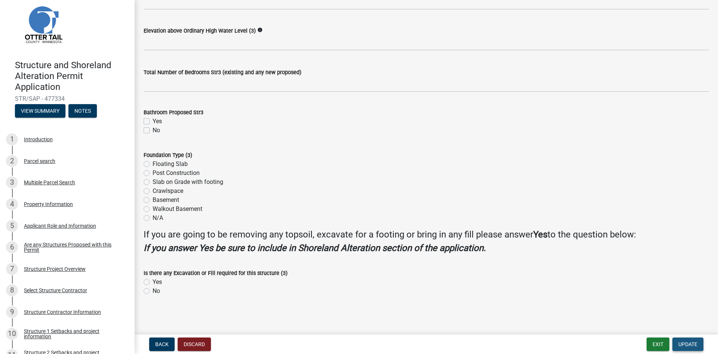
click at [687, 345] on span "Update" at bounding box center [688, 344] width 19 height 6
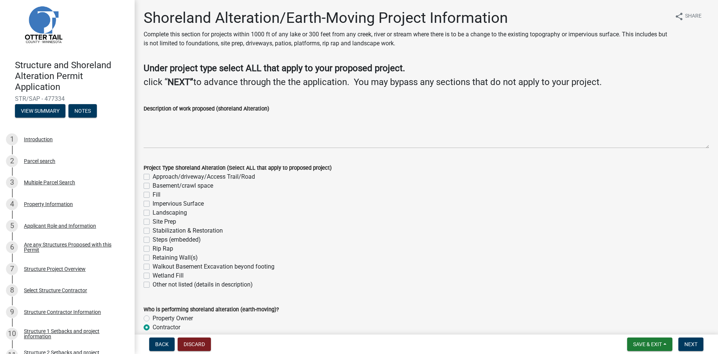
click at [153, 219] on label "Site Prep" at bounding box center [165, 221] width 24 height 9
click at [153, 219] on input "Site Prep" at bounding box center [155, 219] width 5 height 5
checkbox input "true"
checkbox input "false"
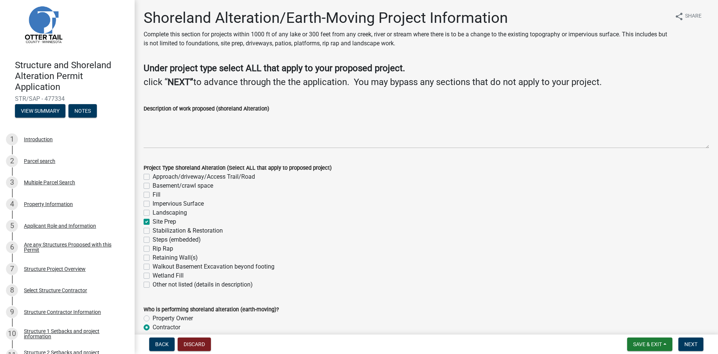
checkbox input "false"
checkbox input "true"
checkbox input "false"
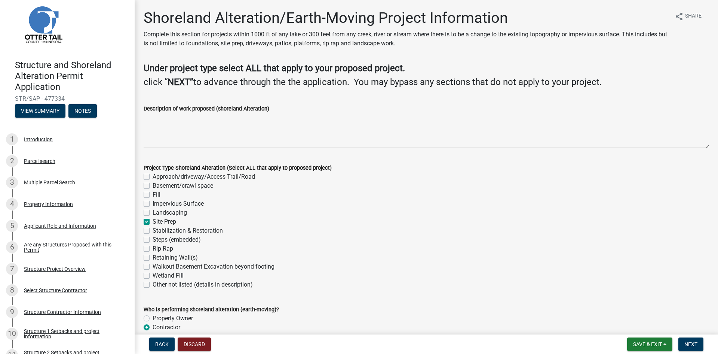
checkbox input "false"
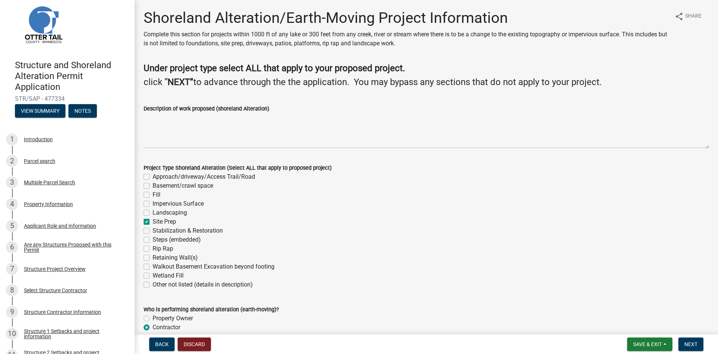
checkbox input "false"
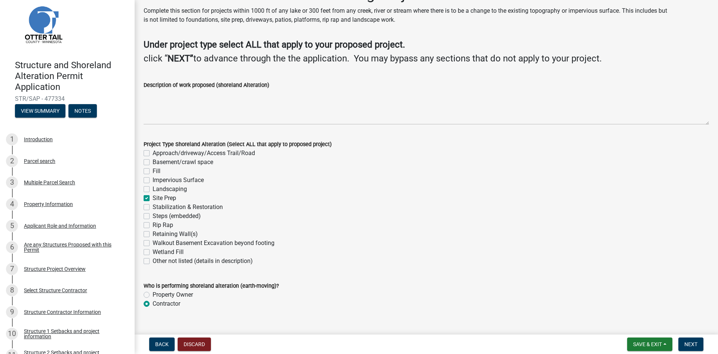
scroll to position [36, 0]
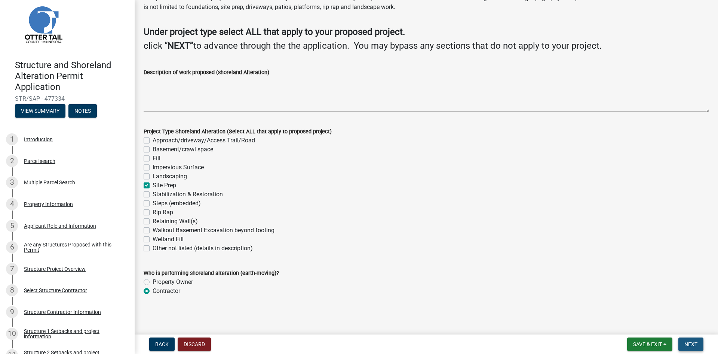
click at [692, 343] on span "Next" at bounding box center [691, 344] width 13 height 6
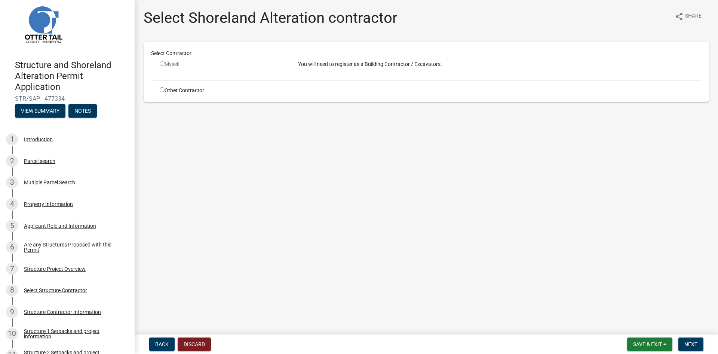
click at [161, 89] on input "radio" at bounding box center [162, 89] width 5 height 5
radio input "true"
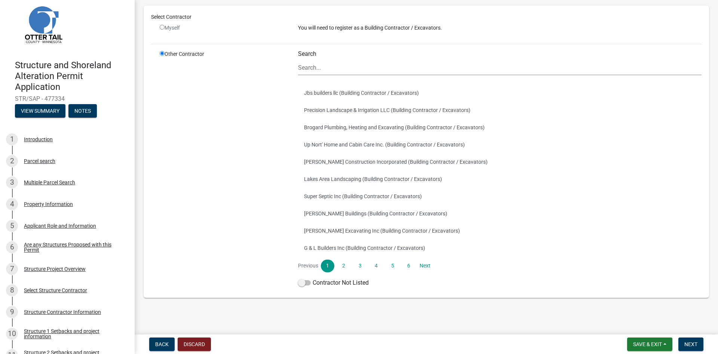
scroll to position [48, 0]
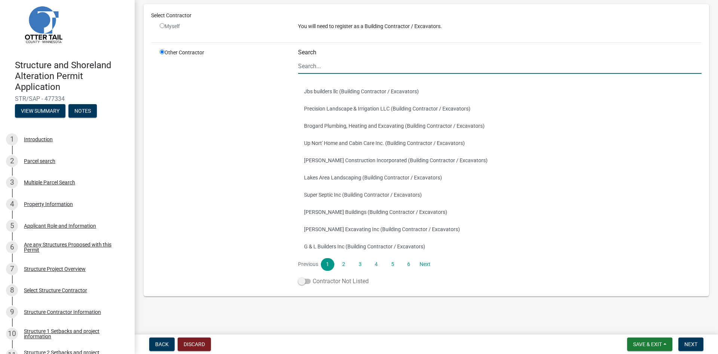
click at [298, 281] on span at bounding box center [304, 280] width 13 height 5
click at [313, 276] on input "Contractor Not Listed" at bounding box center [313, 276] width 0 height 0
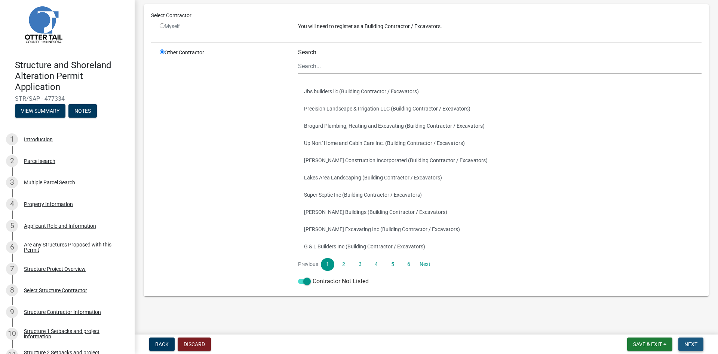
click at [687, 343] on span "Next" at bounding box center [691, 344] width 13 height 6
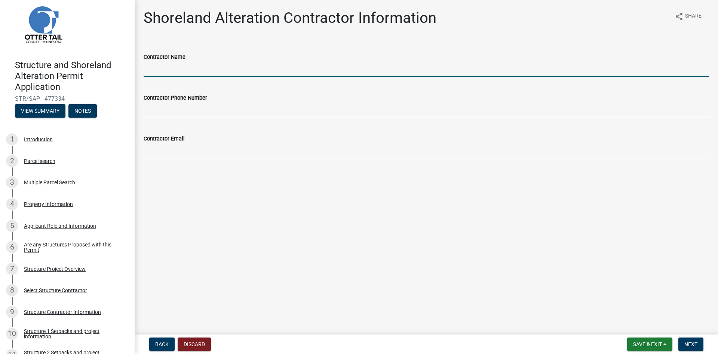
click at [168, 69] on input "Contractor Name" at bounding box center [427, 68] width 566 height 15
click at [146, 66] on input "[PERSON_NAME] buildings" at bounding box center [427, 68] width 566 height 15
type input "[PERSON_NAME] buildings"
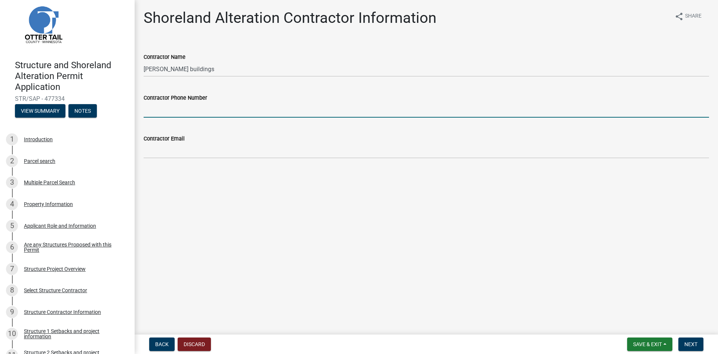
click at [185, 108] on input "Contractor Phone Number" at bounding box center [427, 109] width 566 height 15
type input "2188492824"
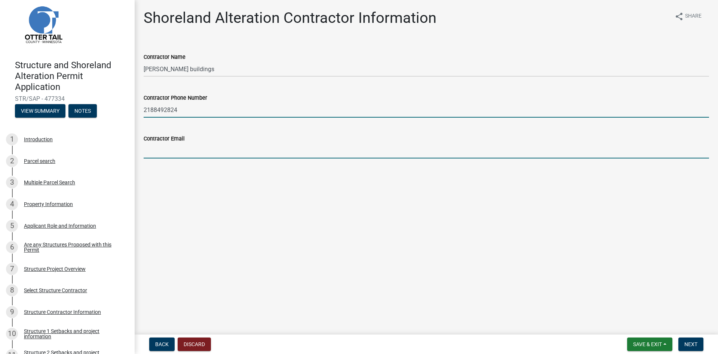
type input "[PERSON_NAME][EMAIL_ADDRESS][DOMAIN_NAME]"
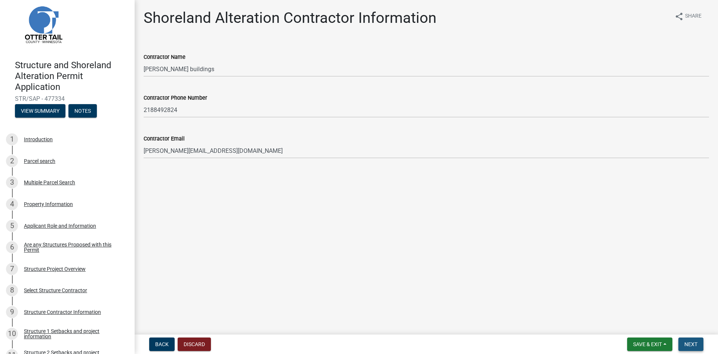
click at [694, 342] on span "Next" at bounding box center [691, 344] width 13 height 6
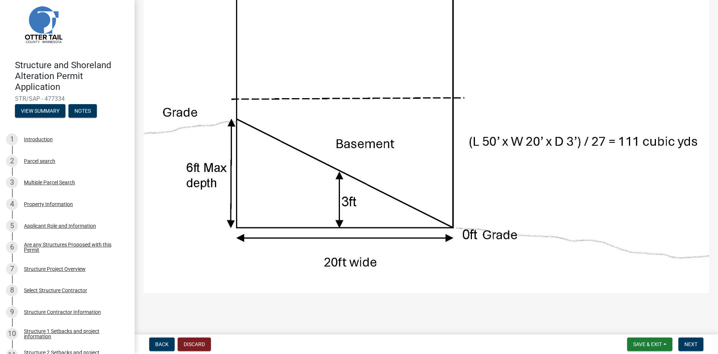
scroll to position [150, 0]
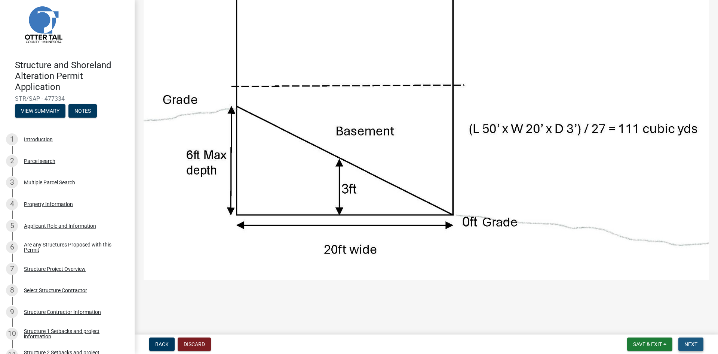
click at [689, 343] on span "Next" at bounding box center [691, 344] width 13 height 6
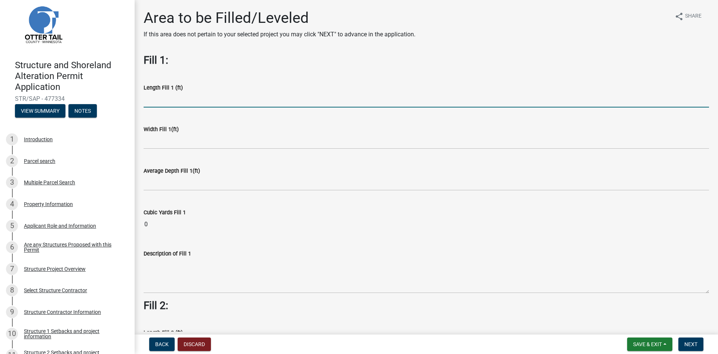
click at [177, 97] on input "text" at bounding box center [427, 99] width 566 height 15
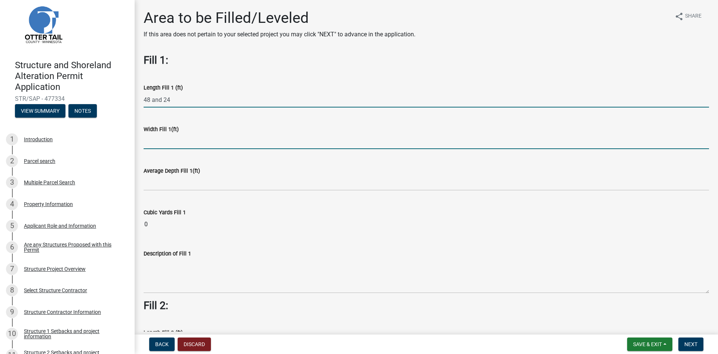
type input "4824"
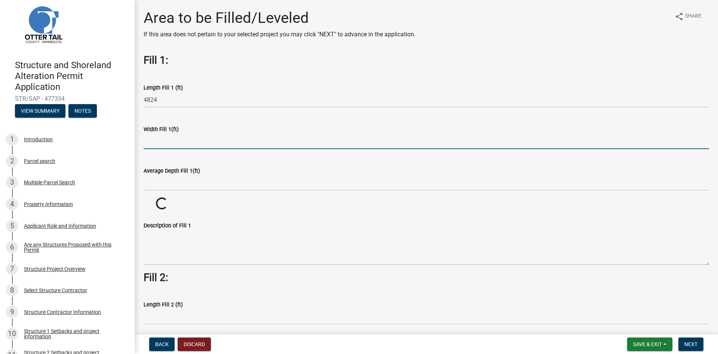
click at [159, 141] on input "text" at bounding box center [427, 141] width 566 height 15
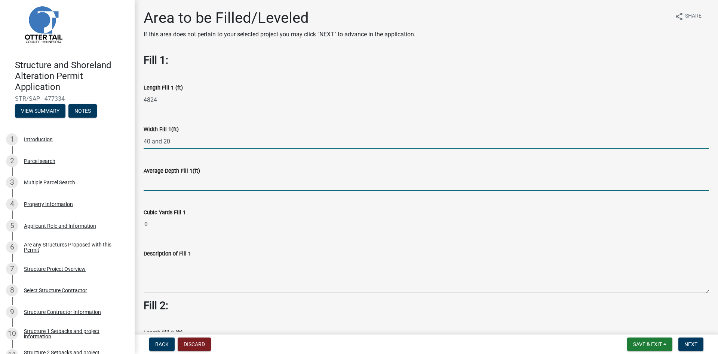
type input "4020"
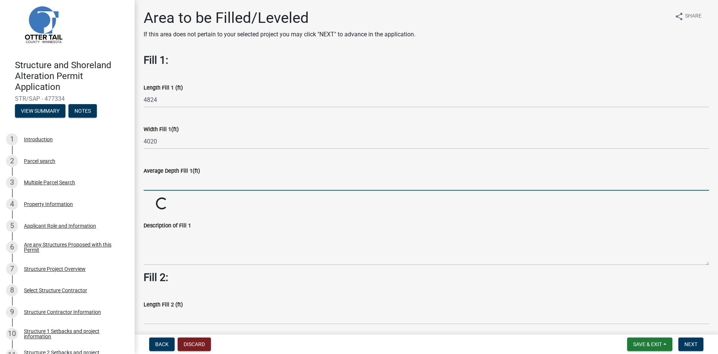
click at [201, 181] on input "text" at bounding box center [427, 182] width 566 height 15
type input "6"
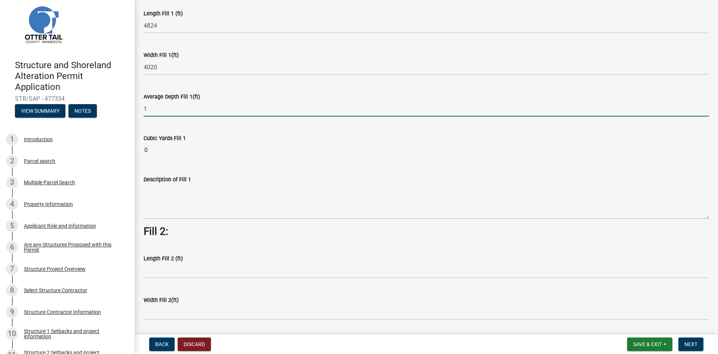
scroll to position [75, 0]
type input "1"
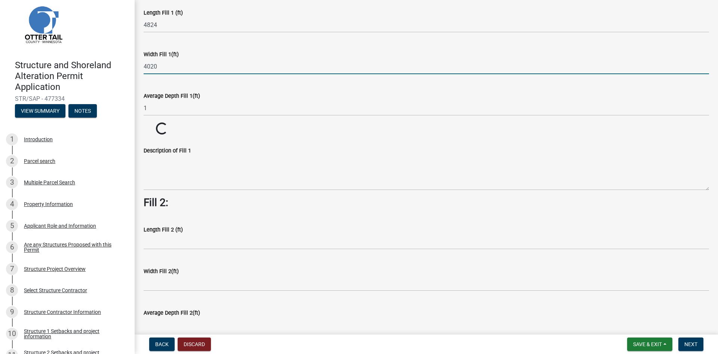
click at [160, 62] on input "4020" at bounding box center [427, 66] width 566 height 15
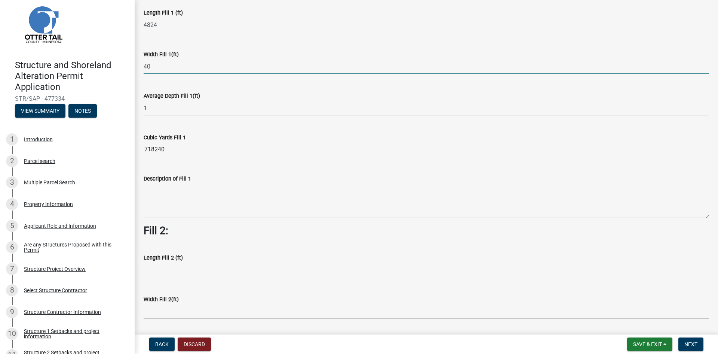
type input "4"
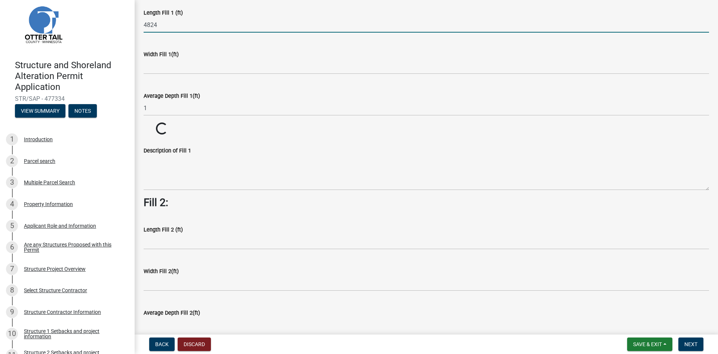
click at [158, 24] on input "4824" at bounding box center [427, 24] width 566 height 15
type input "4"
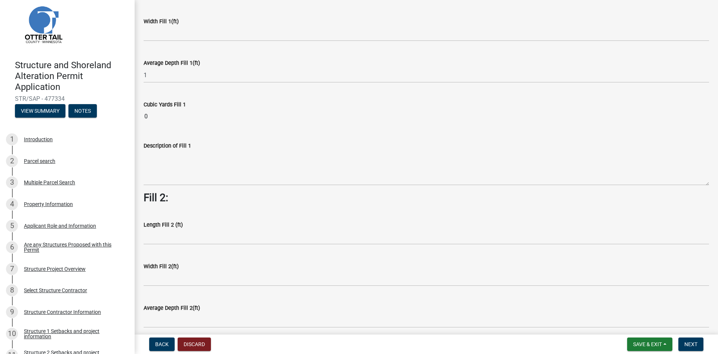
scroll to position [0, 0]
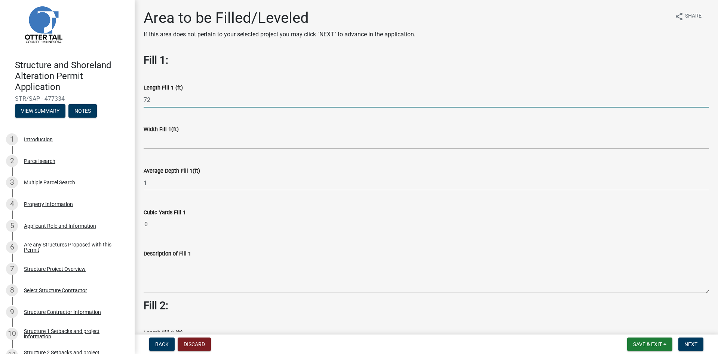
type input "72"
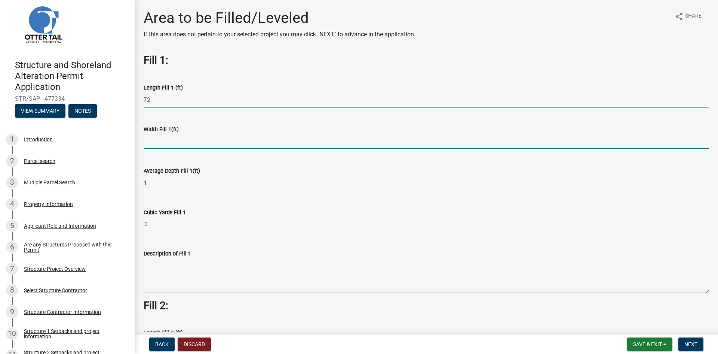
click at [160, 137] on input "text" at bounding box center [427, 141] width 566 height 15
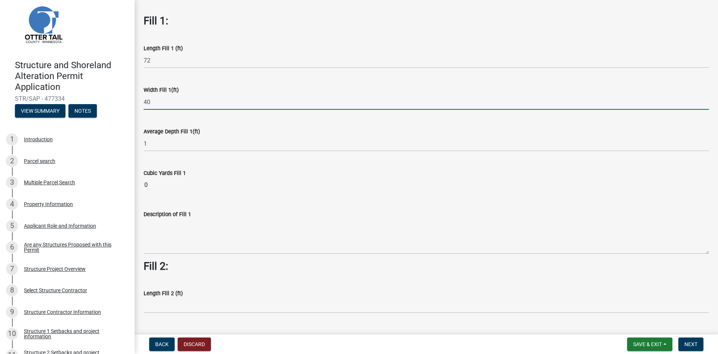
scroll to position [75, 0]
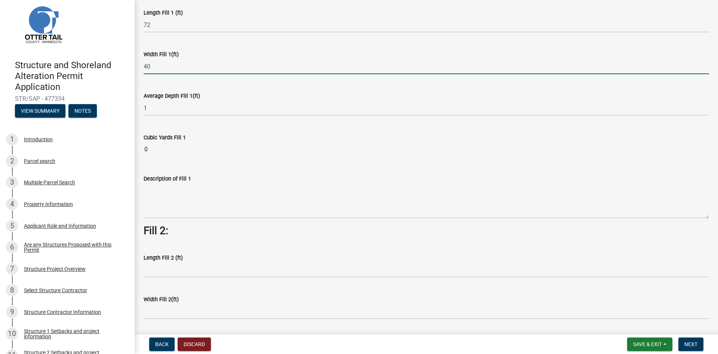
type input "40"
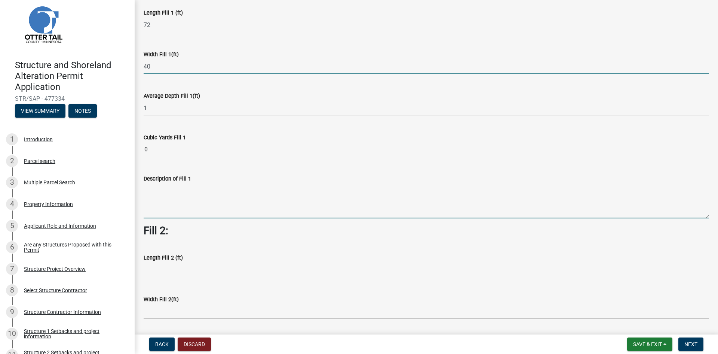
click at [161, 194] on wm-data-entity-input "Description of Fill 1" at bounding box center [427, 193] width 566 height 61
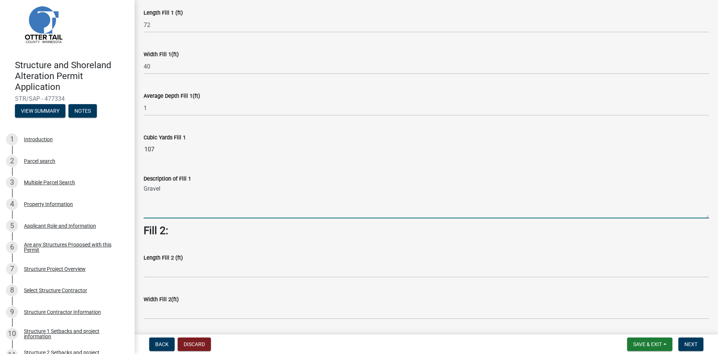
type textarea "Gravel"
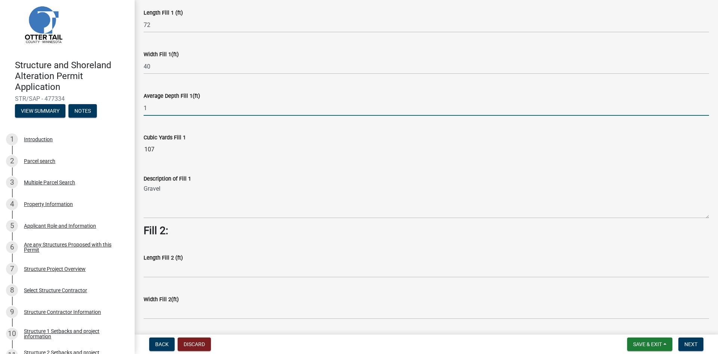
click at [149, 105] on input "1" at bounding box center [427, 107] width 566 height 15
type input "0.5"
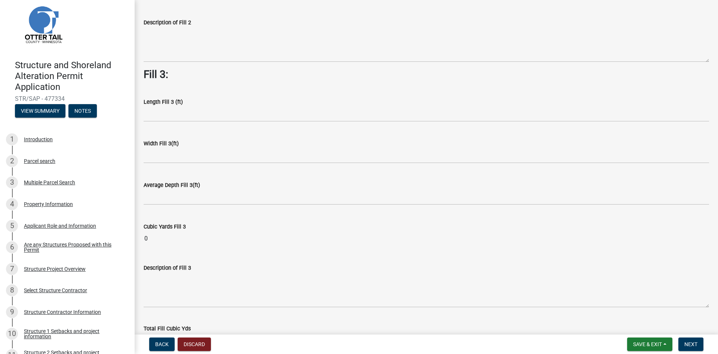
scroll to position [528, 0]
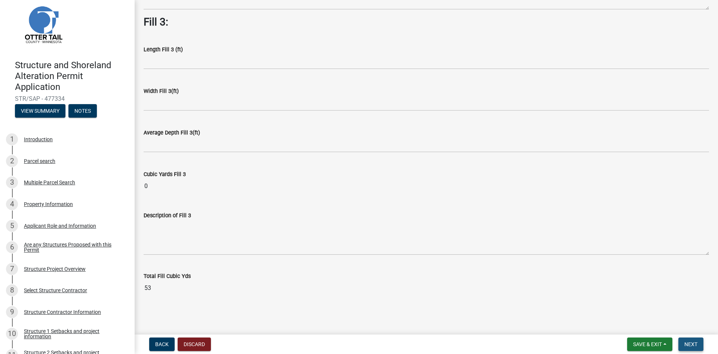
click at [687, 342] on span "Next" at bounding box center [691, 344] width 13 height 6
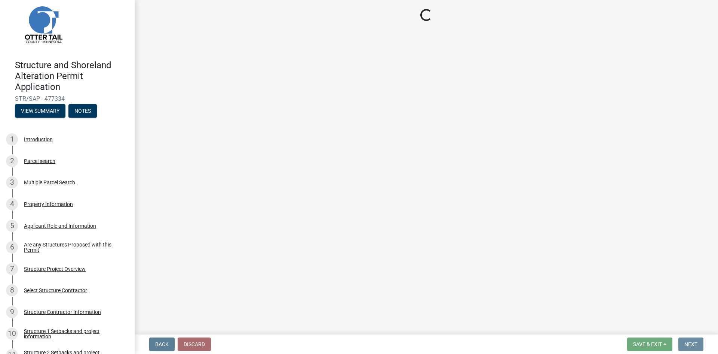
scroll to position [0, 0]
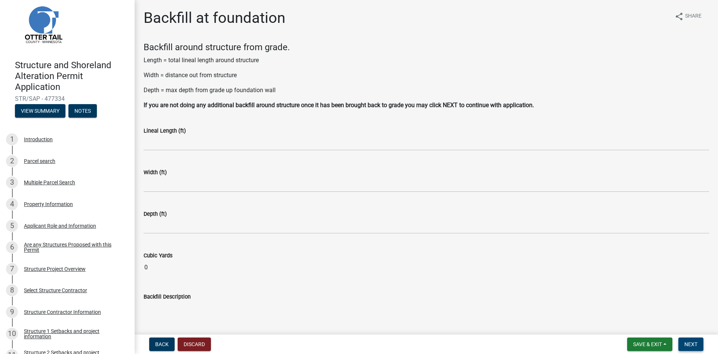
click at [691, 339] on button "Next" at bounding box center [691, 343] width 25 height 13
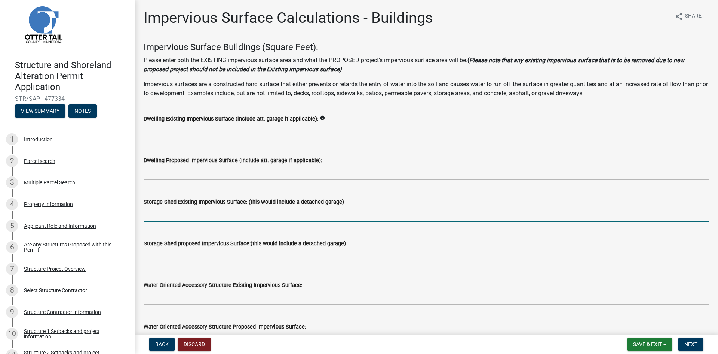
click at [155, 210] on input "text" at bounding box center [427, 213] width 566 height 15
type input "2400"
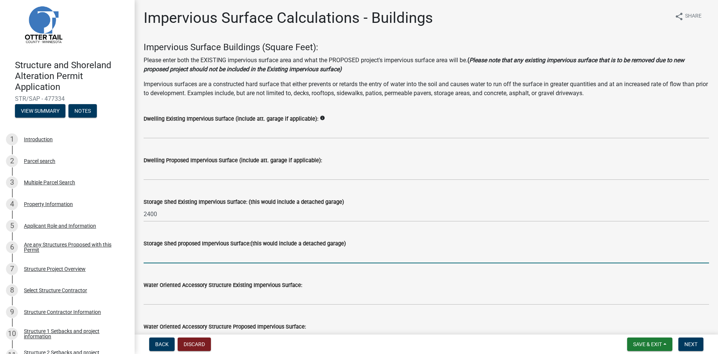
click at [160, 253] on input "text" at bounding box center [427, 255] width 566 height 15
type input "2400"
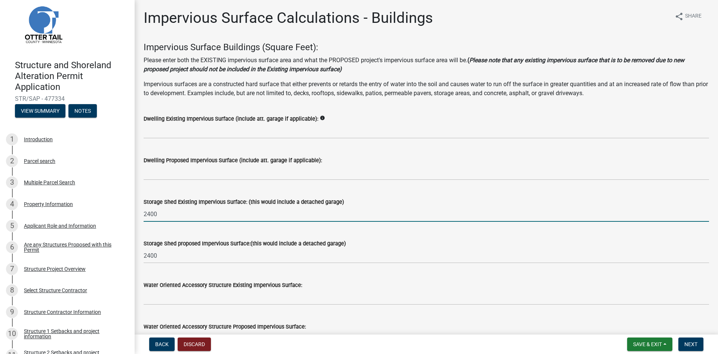
click at [157, 211] on input "2400" at bounding box center [427, 213] width 566 height 15
type input "2"
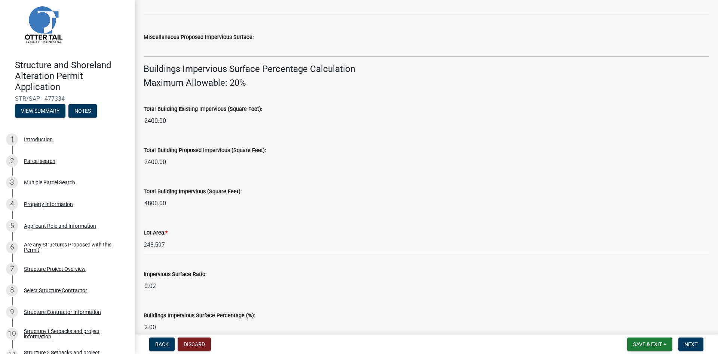
scroll to position [495, 0]
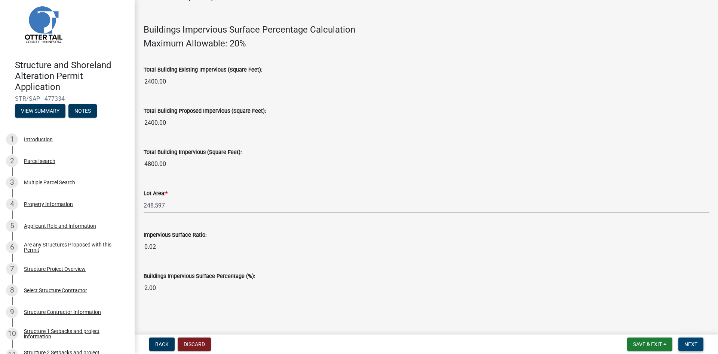
type input "200"
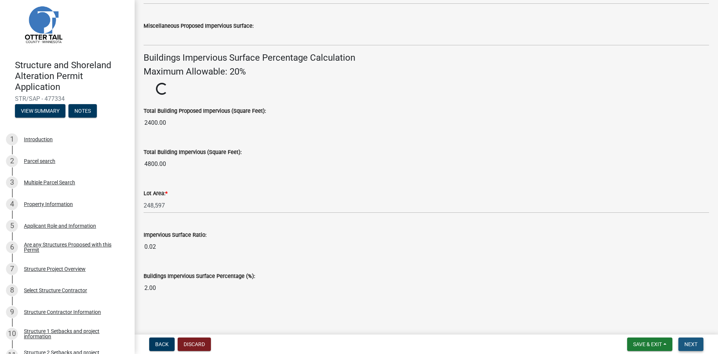
scroll to position [466, 0]
click at [693, 342] on span "Next" at bounding box center [691, 344] width 13 height 6
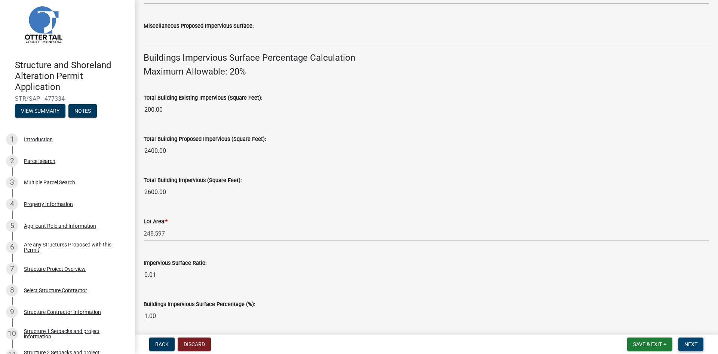
click at [694, 340] on button "Next" at bounding box center [691, 343] width 25 height 13
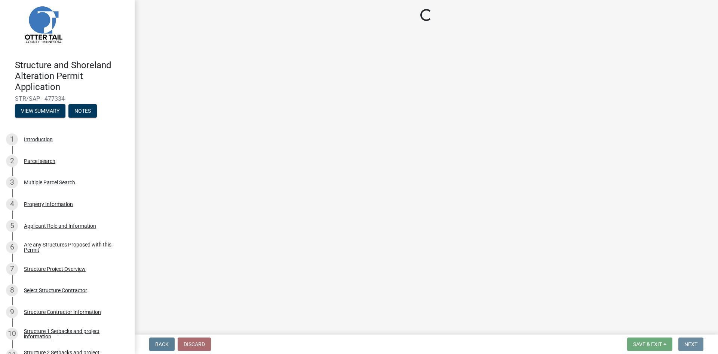
scroll to position [0, 0]
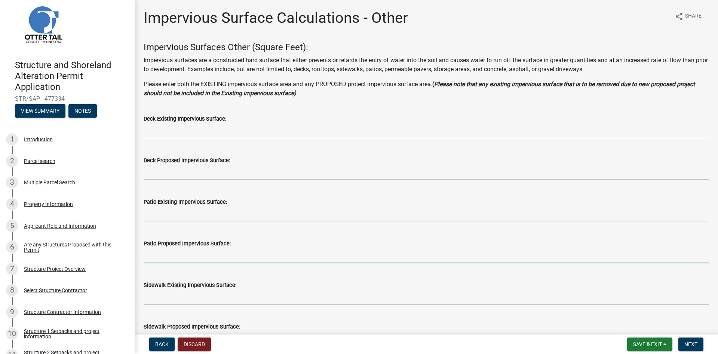
click at [167, 255] on input "text" at bounding box center [427, 255] width 566 height 15
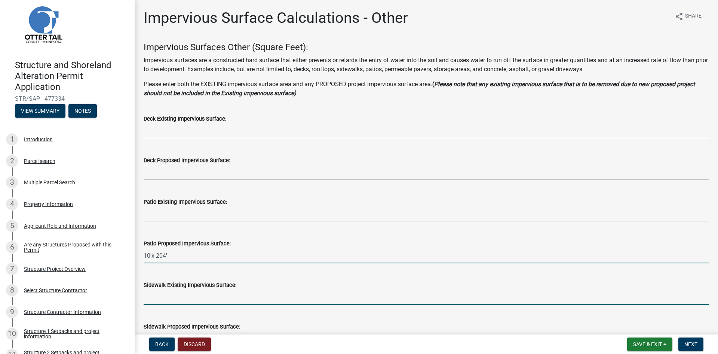
type input "10204"
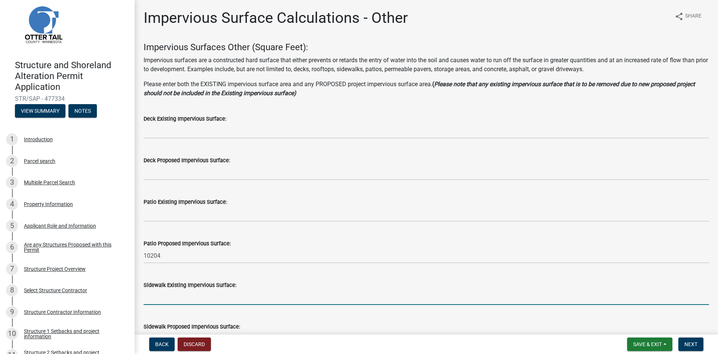
click at [162, 298] on input "text" at bounding box center [427, 296] width 566 height 15
click at [164, 314] on div "Sidewalk Proposed Impervious Surface:" at bounding box center [427, 328] width 566 height 35
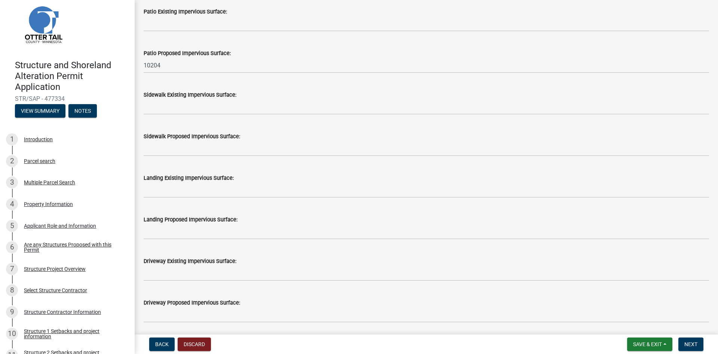
scroll to position [224, 0]
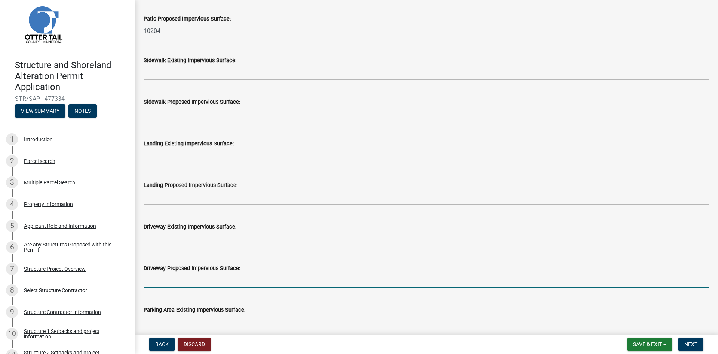
click at [183, 280] on input "text" at bounding box center [427, 279] width 566 height 15
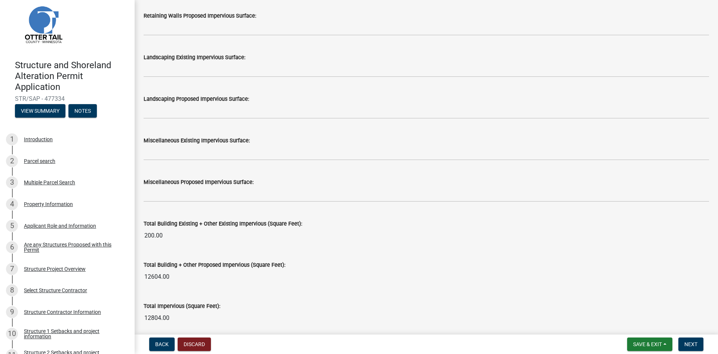
scroll to position [673, 0]
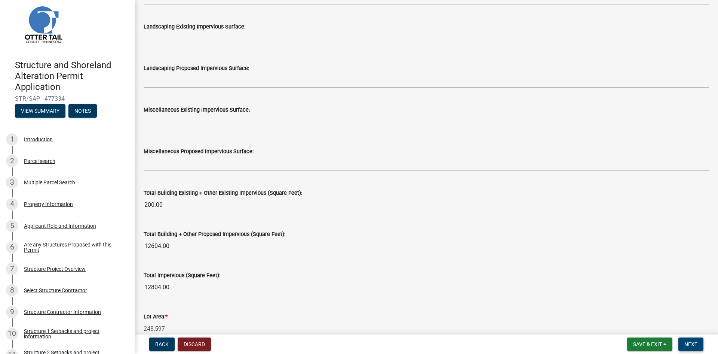
type input "1810"
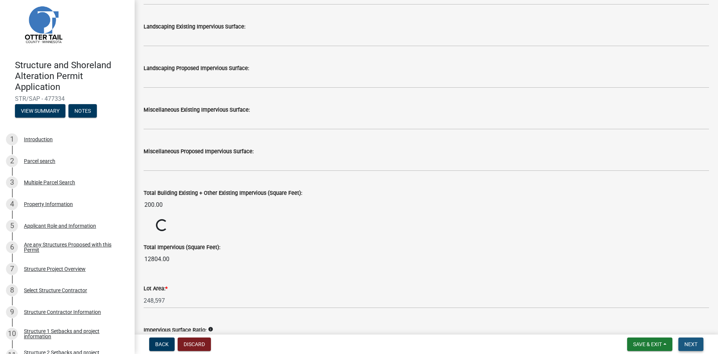
click at [686, 342] on span "Next" at bounding box center [691, 344] width 13 height 6
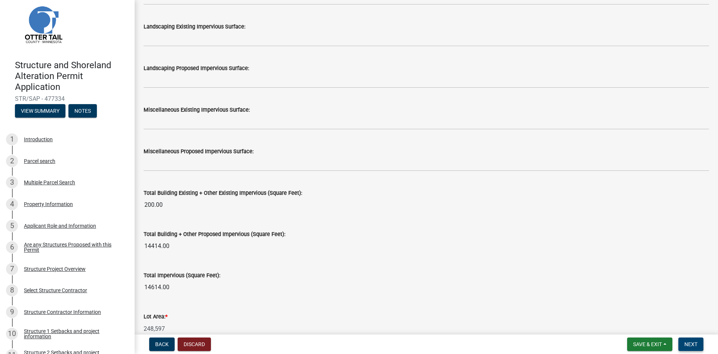
click at [694, 339] on button "Next" at bounding box center [691, 343] width 25 height 13
click at [693, 345] on span "Next" at bounding box center [691, 344] width 13 height 6
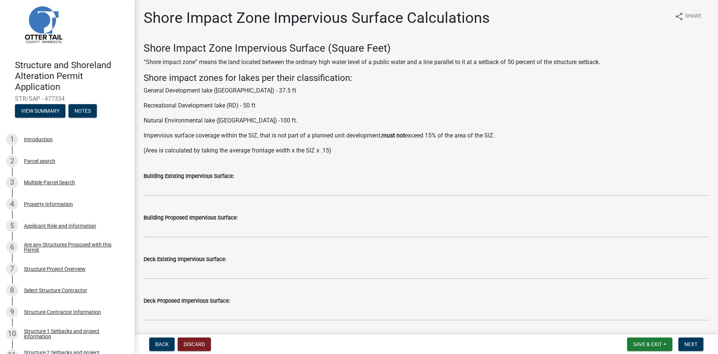
scroll to position [224, 0]
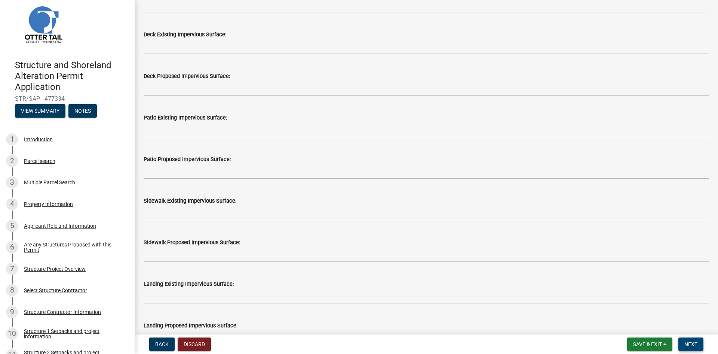
click at [694, 345] on span "Next" at bounding box center [691, 344] width 13 height 6
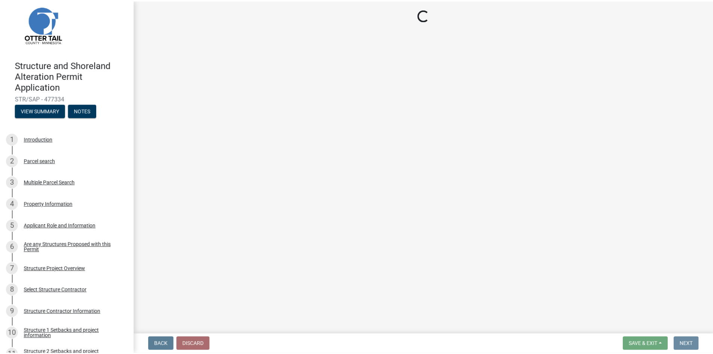
scroll to position [0, 0]
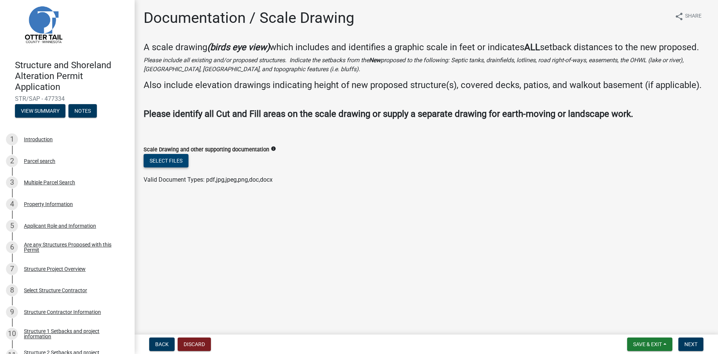
click at [162, 161] on button "Select files" at bounding box center [166, 160] width 45 height 13
click at [226, 181] on span "Valid Document Types: pdf,jpg,jpeg,png,doc,docx" at bounding box center [208, 179] width 129 height 7
click at [642, 343] on span "Save & Exit" at bounding box center [647, 344] width 29 height 6
click at [637, 322] on button "Save & Exit" at bounding box center [643, 324] width 60 height 18
